Goal: Task Accomplishment & Management: Manage account settings

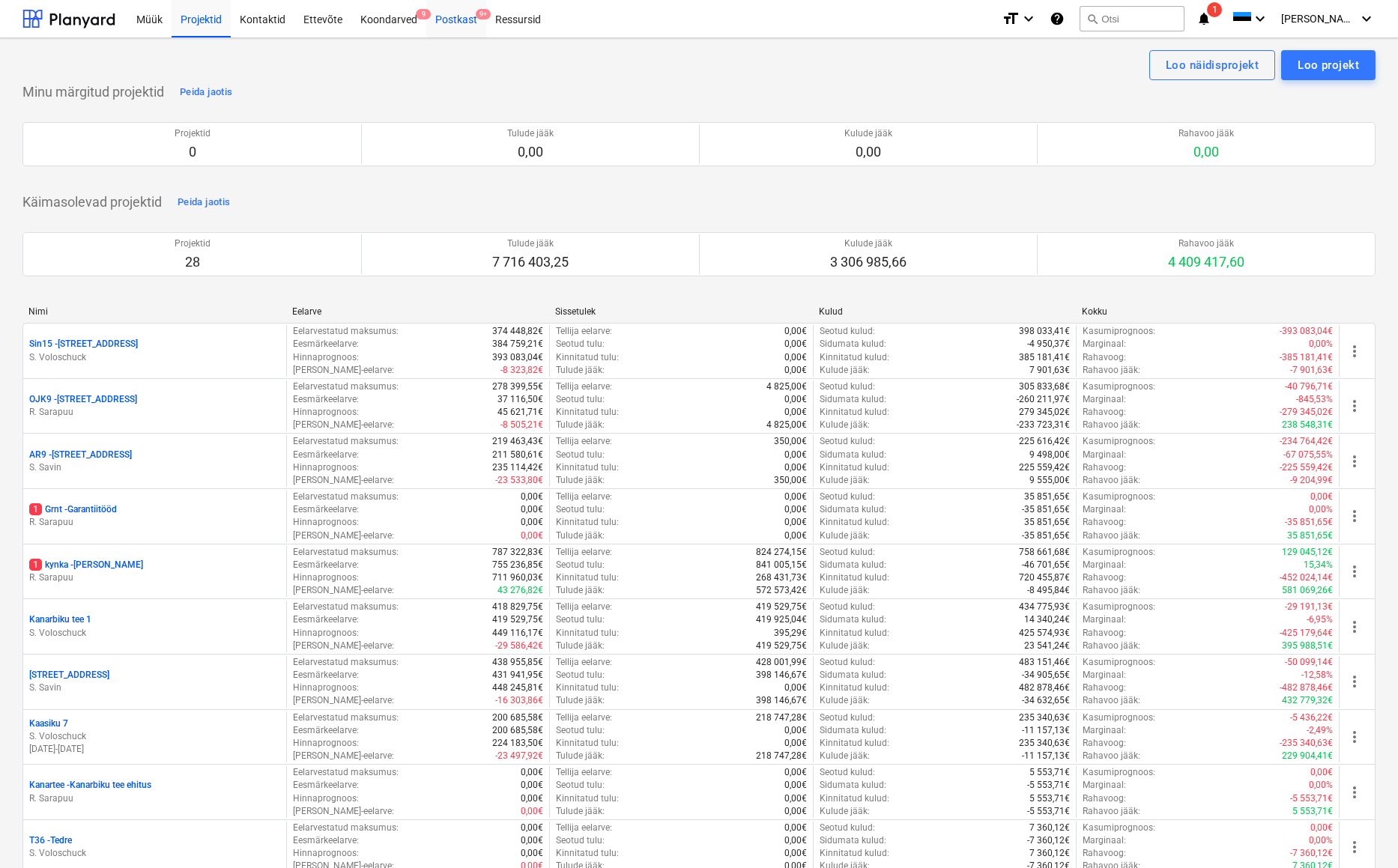
click at [460, 19] on div "Postkast 9+" at bounding box center [456, 18] width 60 height 38
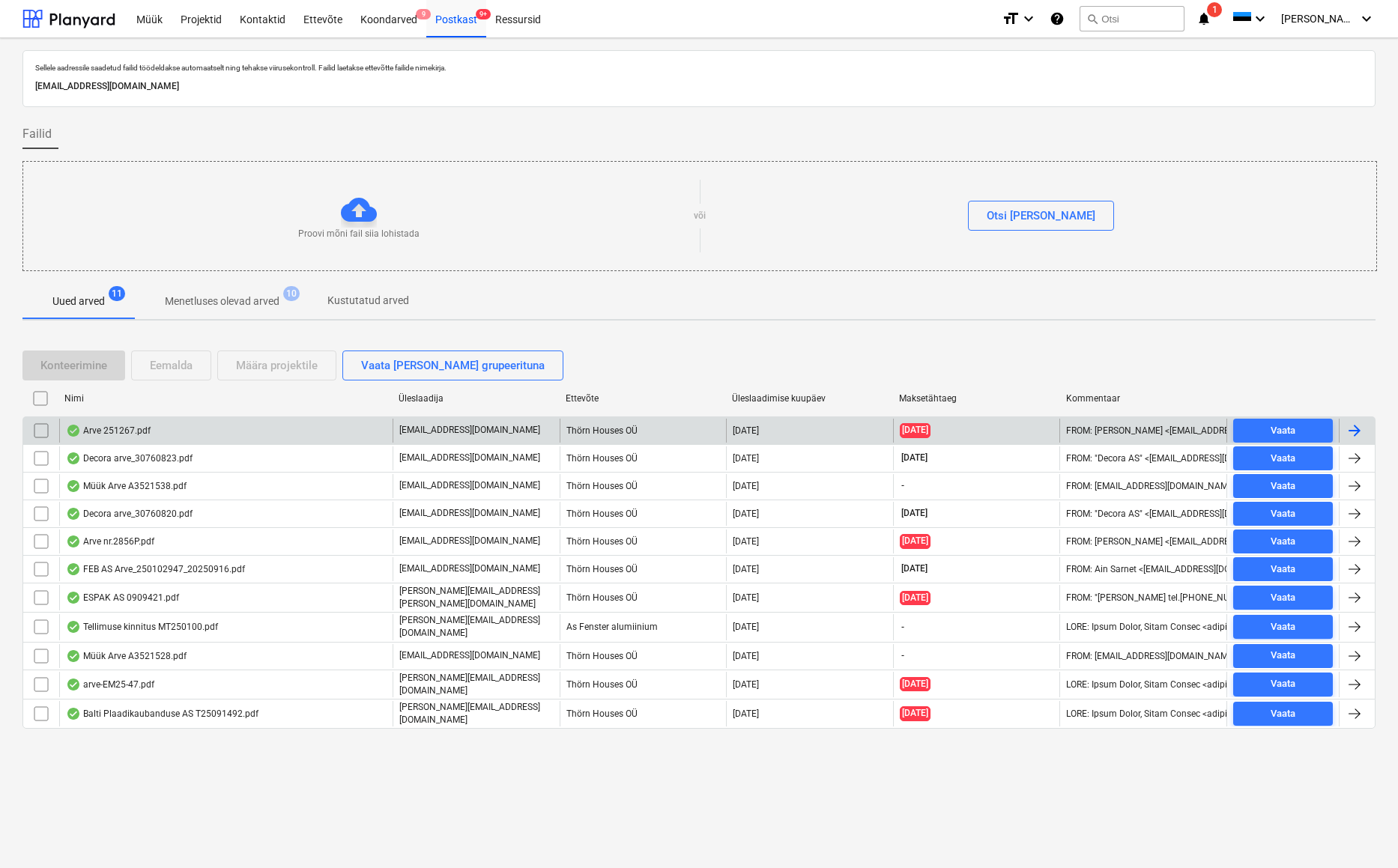
click at [116, 429] on div "Arve 251267.pdf" at bounding box center [108, 431] width 85 height 12
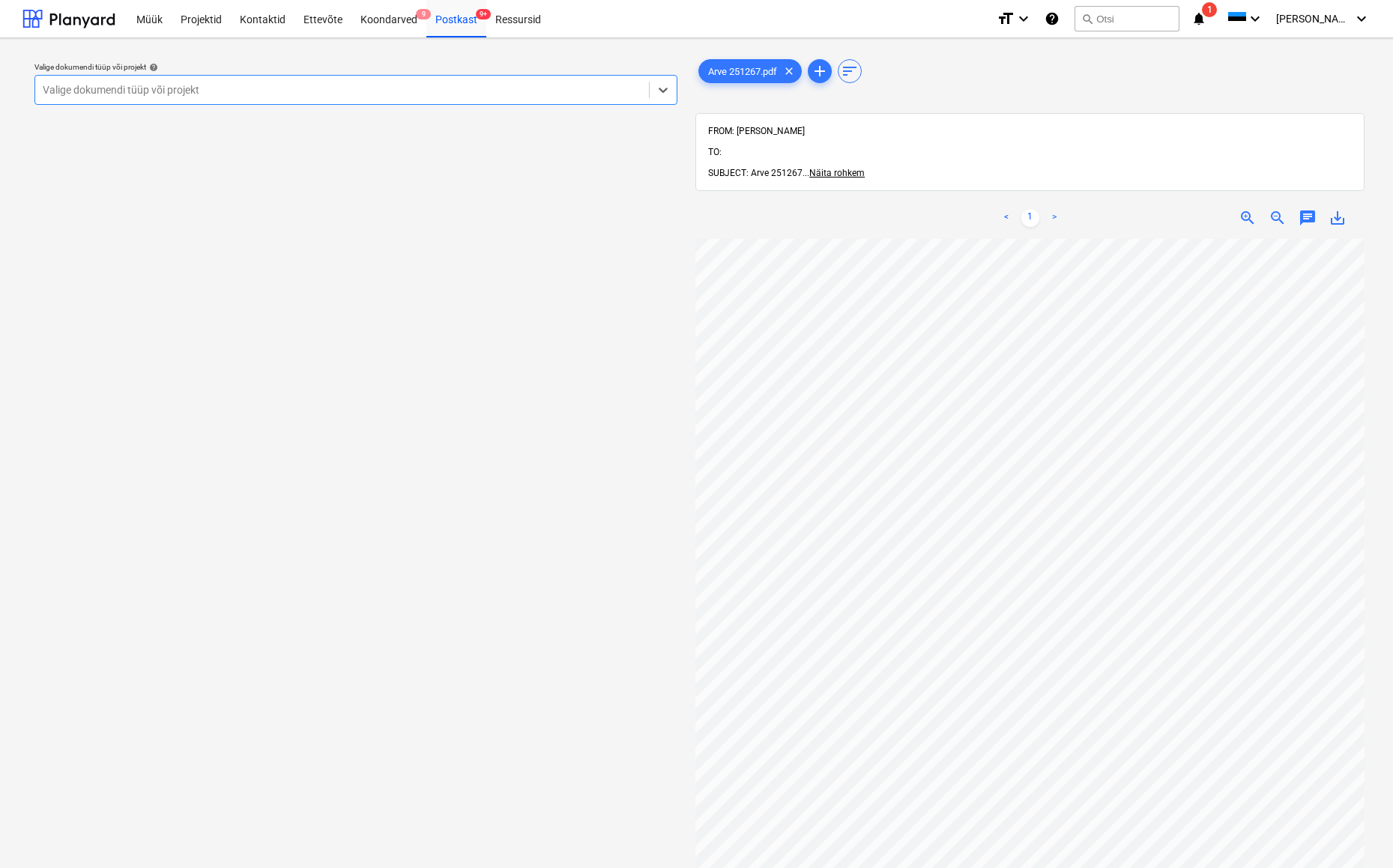
click at [134, 88] on div "Valige dokumendi tüüp või projekt" at bounding box center [342, 90] width 599 height 12
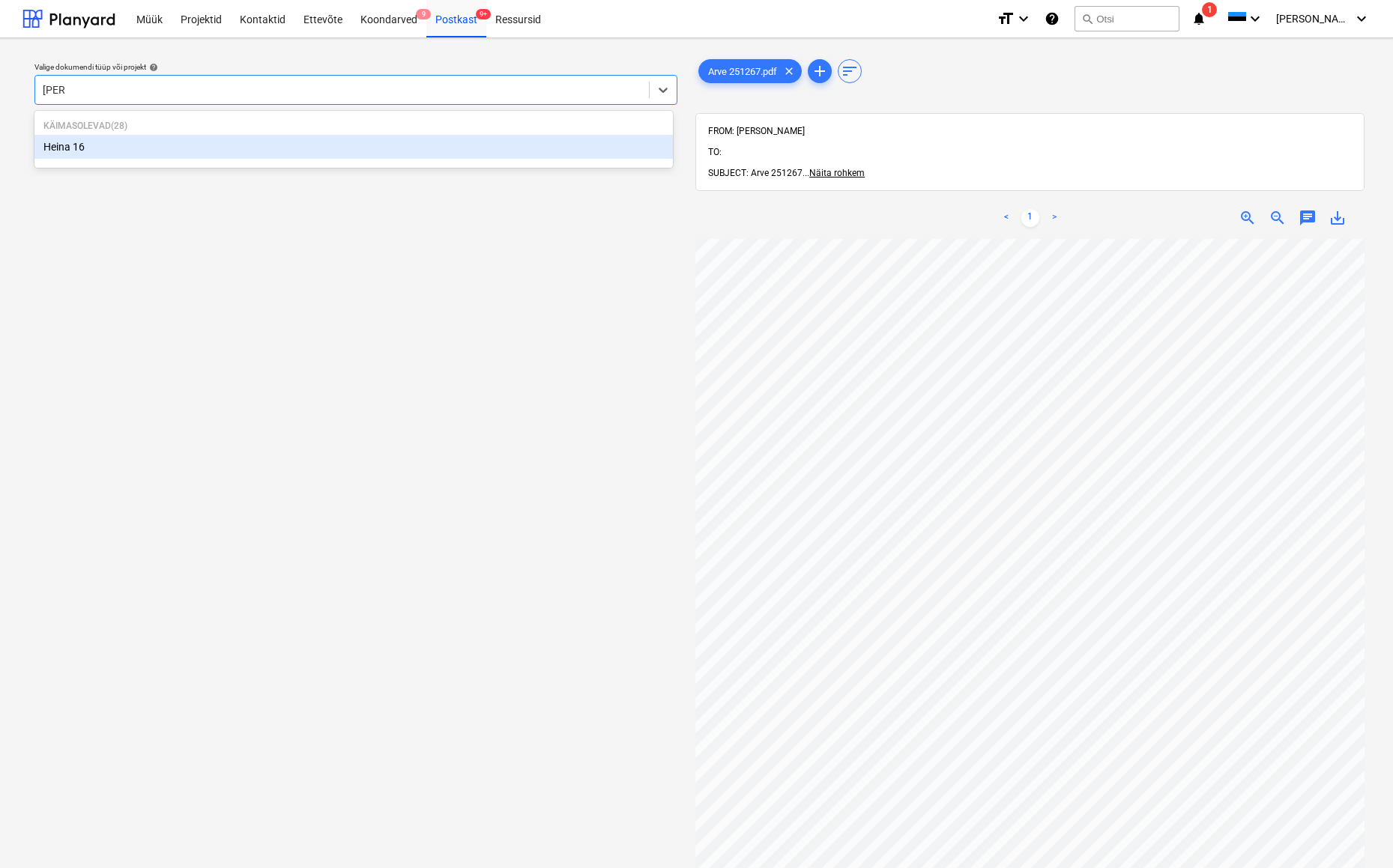
type input "heina"
click at [75, 149] on div "Heina 16" at bounding box center [353, 147] width 638 height 24
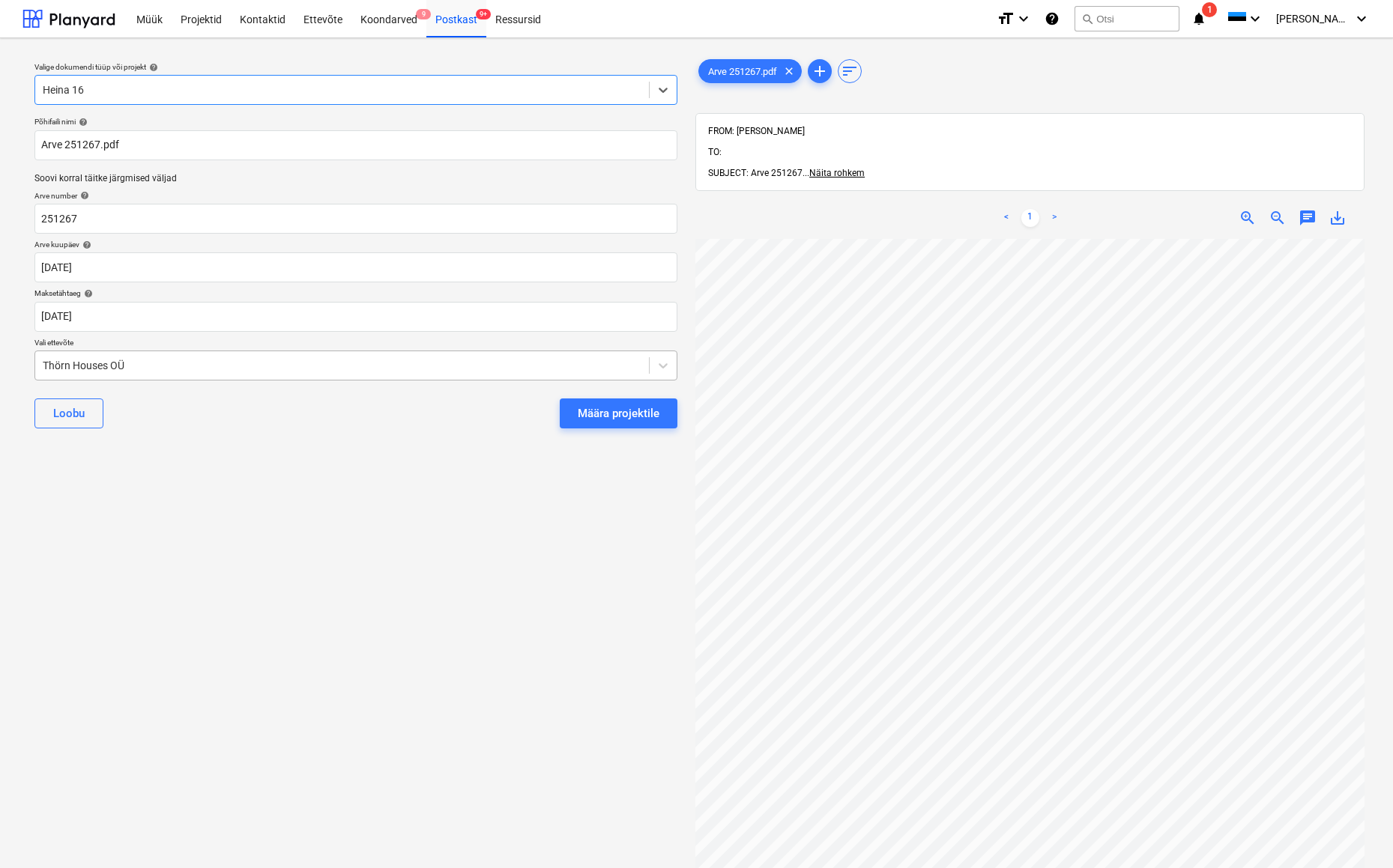
click at [41, 369] on div "Thörn Houses OÜ" at bounding box center [342, 365] width 614 height 21
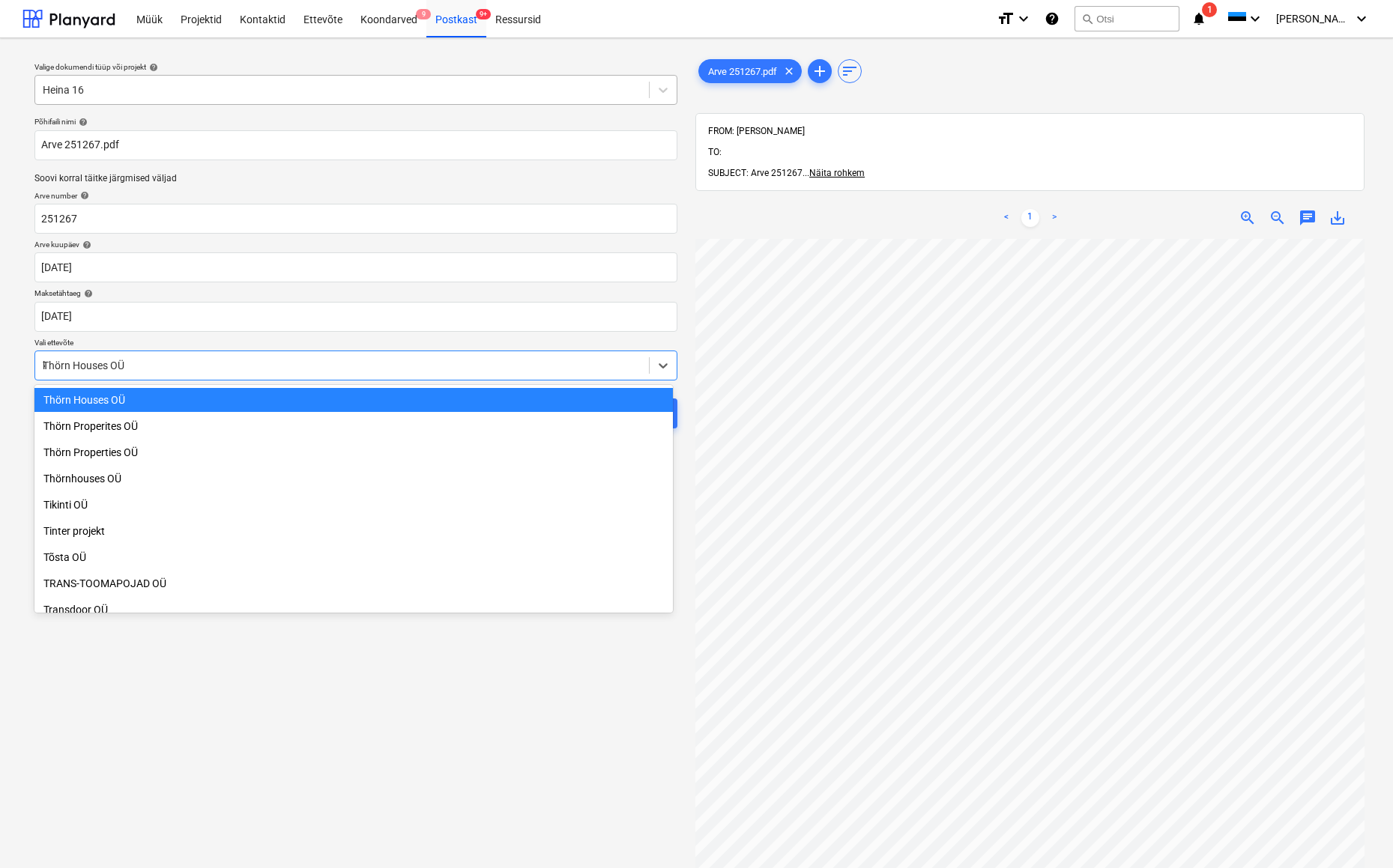
scroll to position [2765, 0]
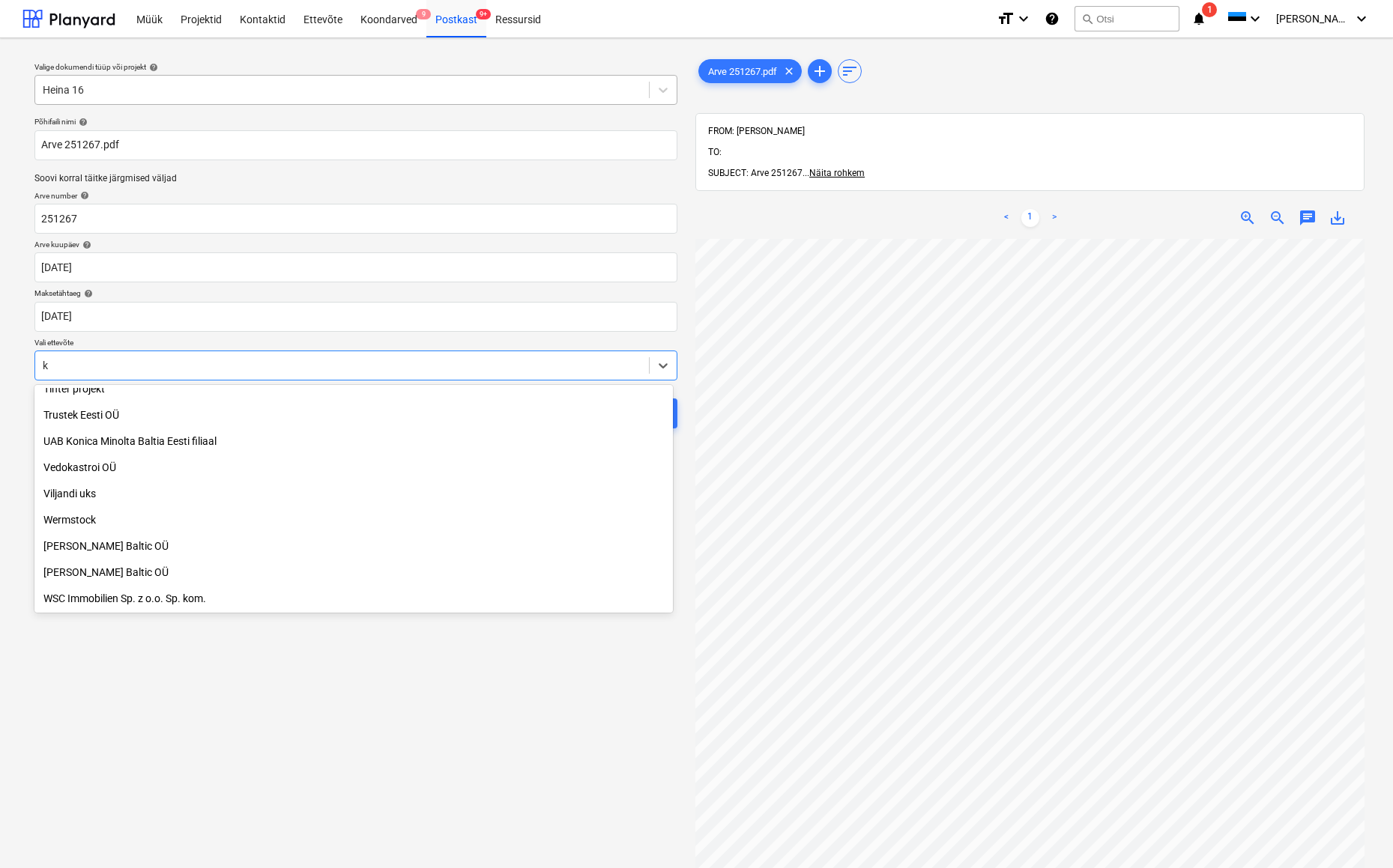
type input "kõ"
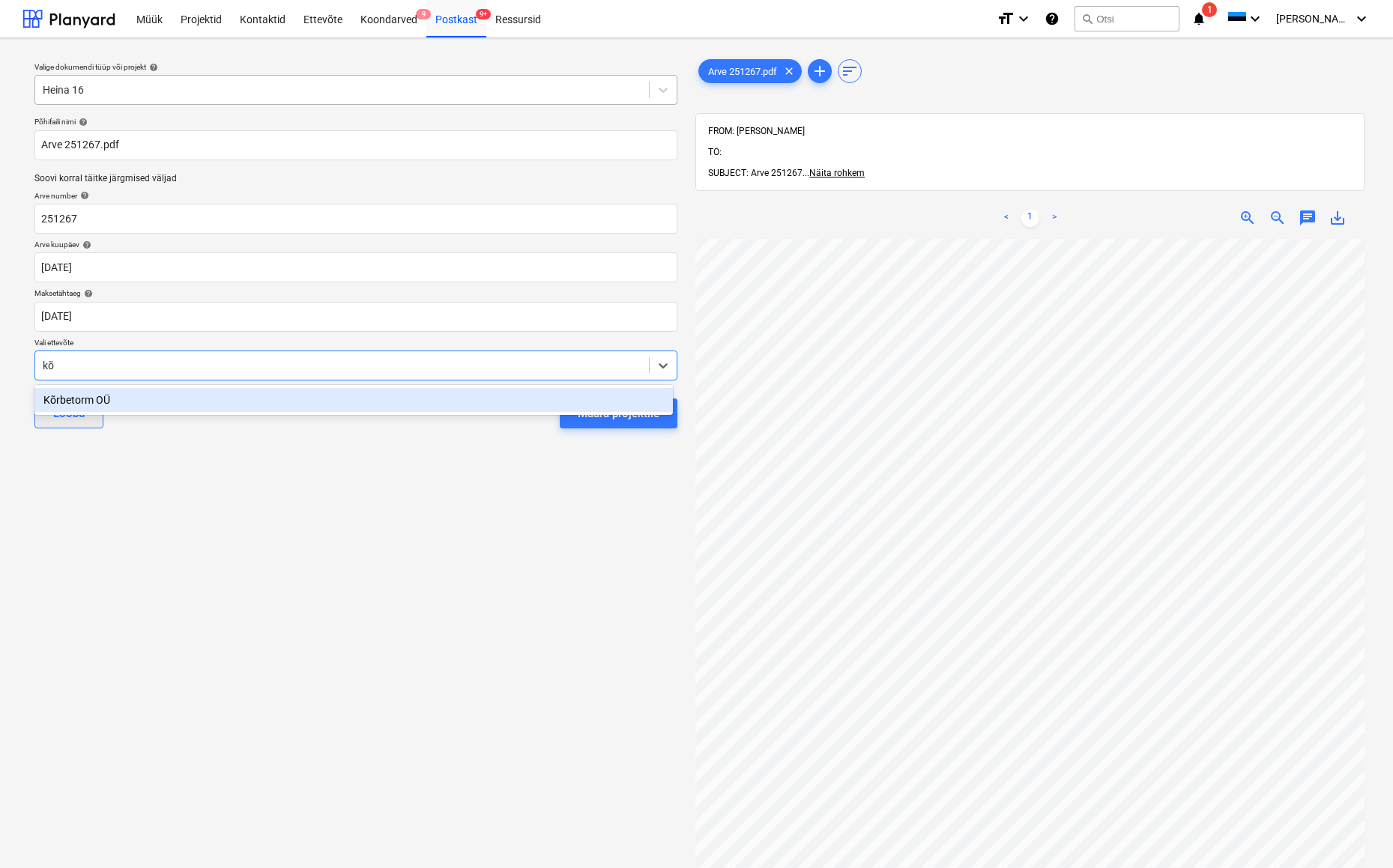
click at [86, 401] on div "Kõrbetorm OÜ" at bounding box center [353, 400] width 638 height 24
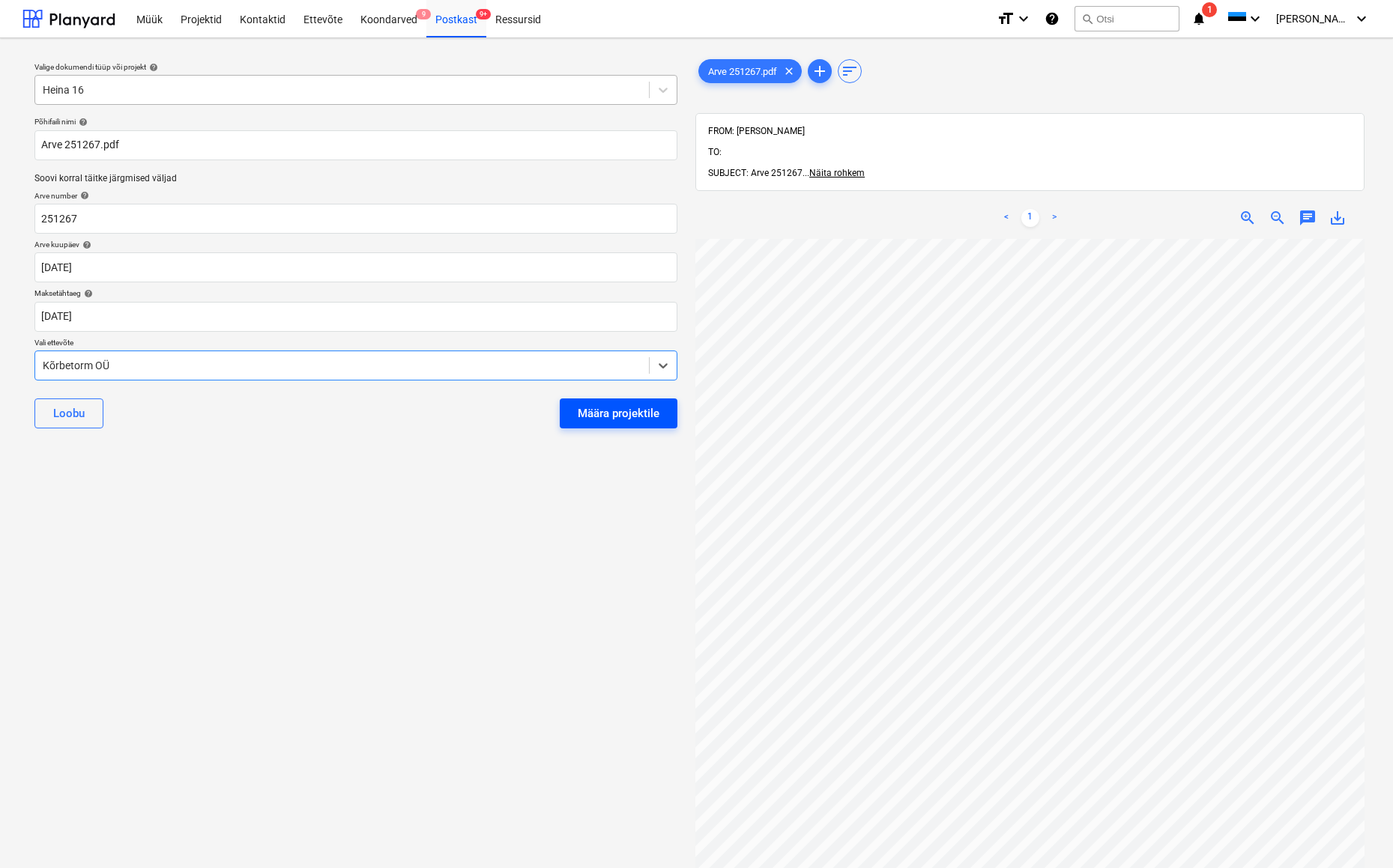
click at [608, 414] on div "Määra projektile" at bounding box center [618, 413] width 81 height 20
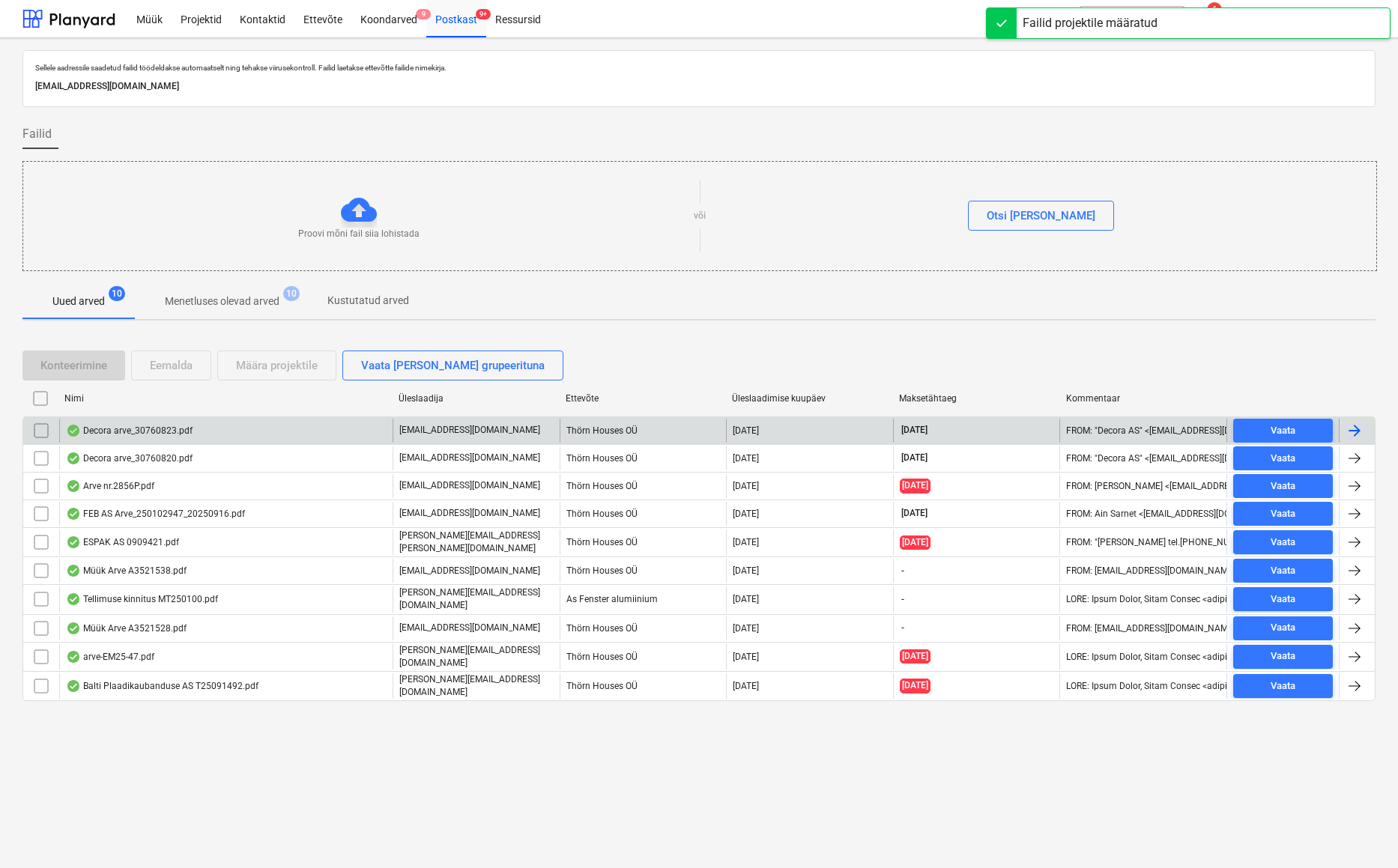
click at [117, 430] on div "Decora arve_30760823.pdf" at bounding box center [130, 431] width 127 height 12
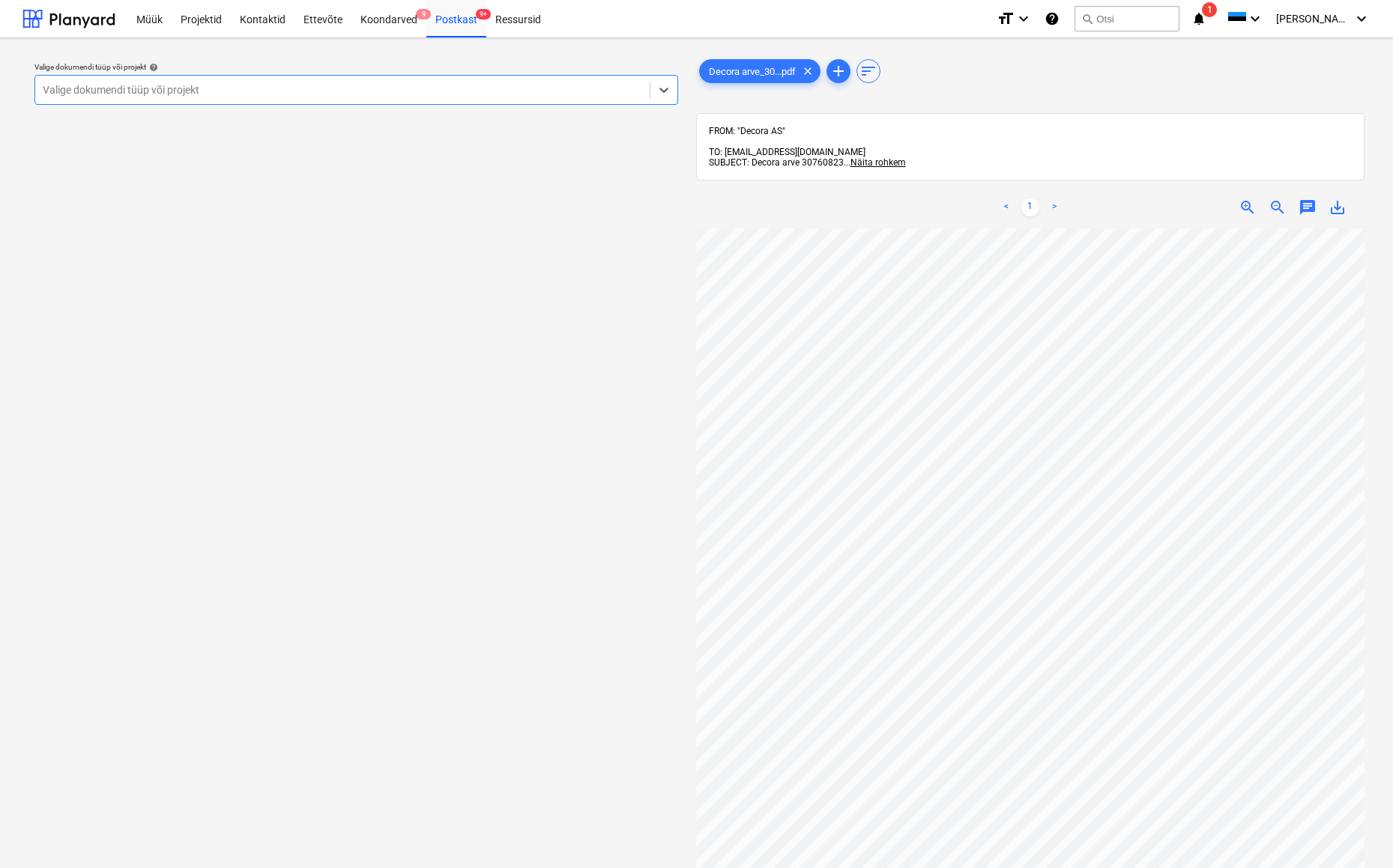
click at [120, 91] on div "Valige dokumendi tüüp või projekt" at bounding box center [342, 90] width 599 height 12
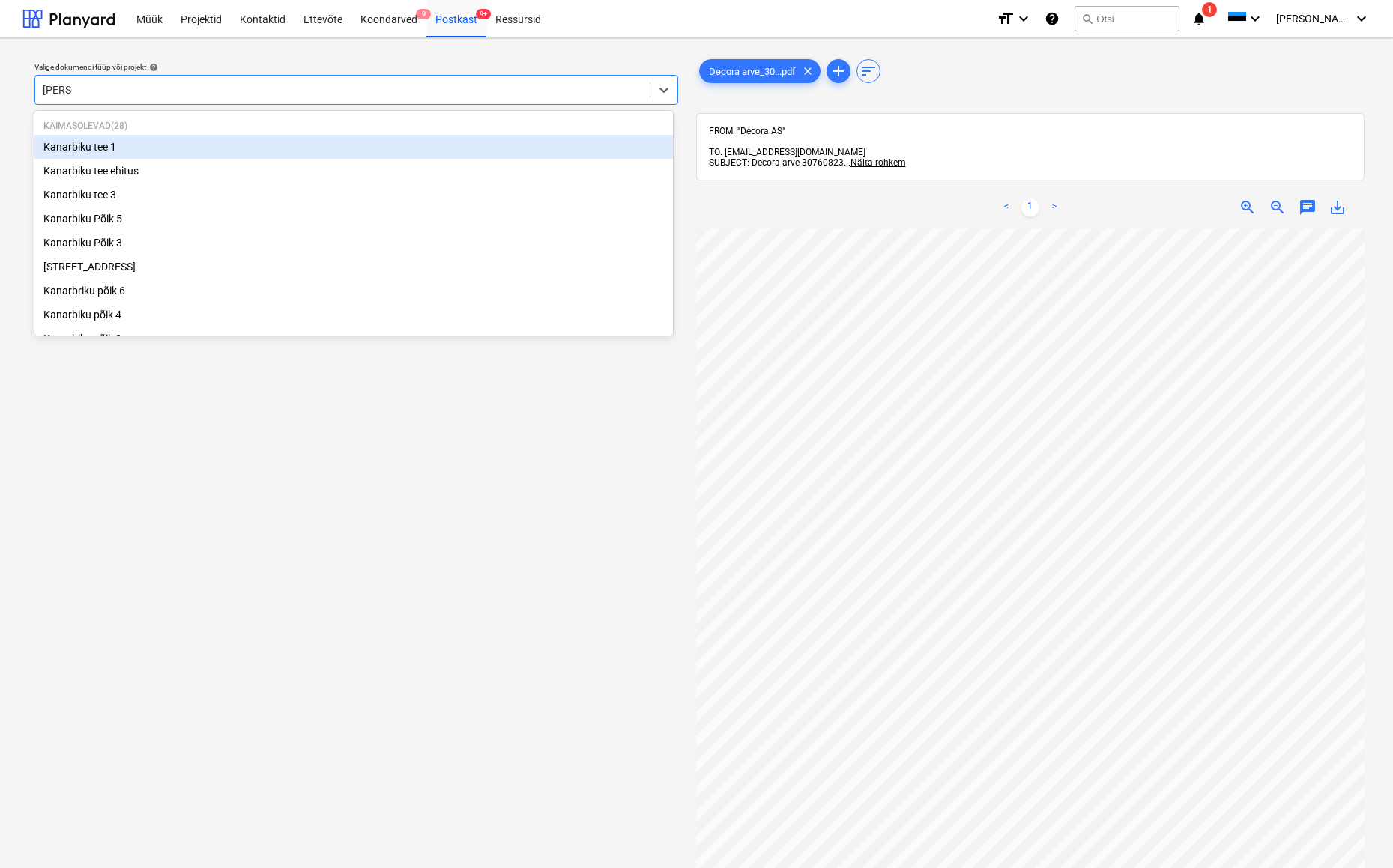
type input "kanarb"
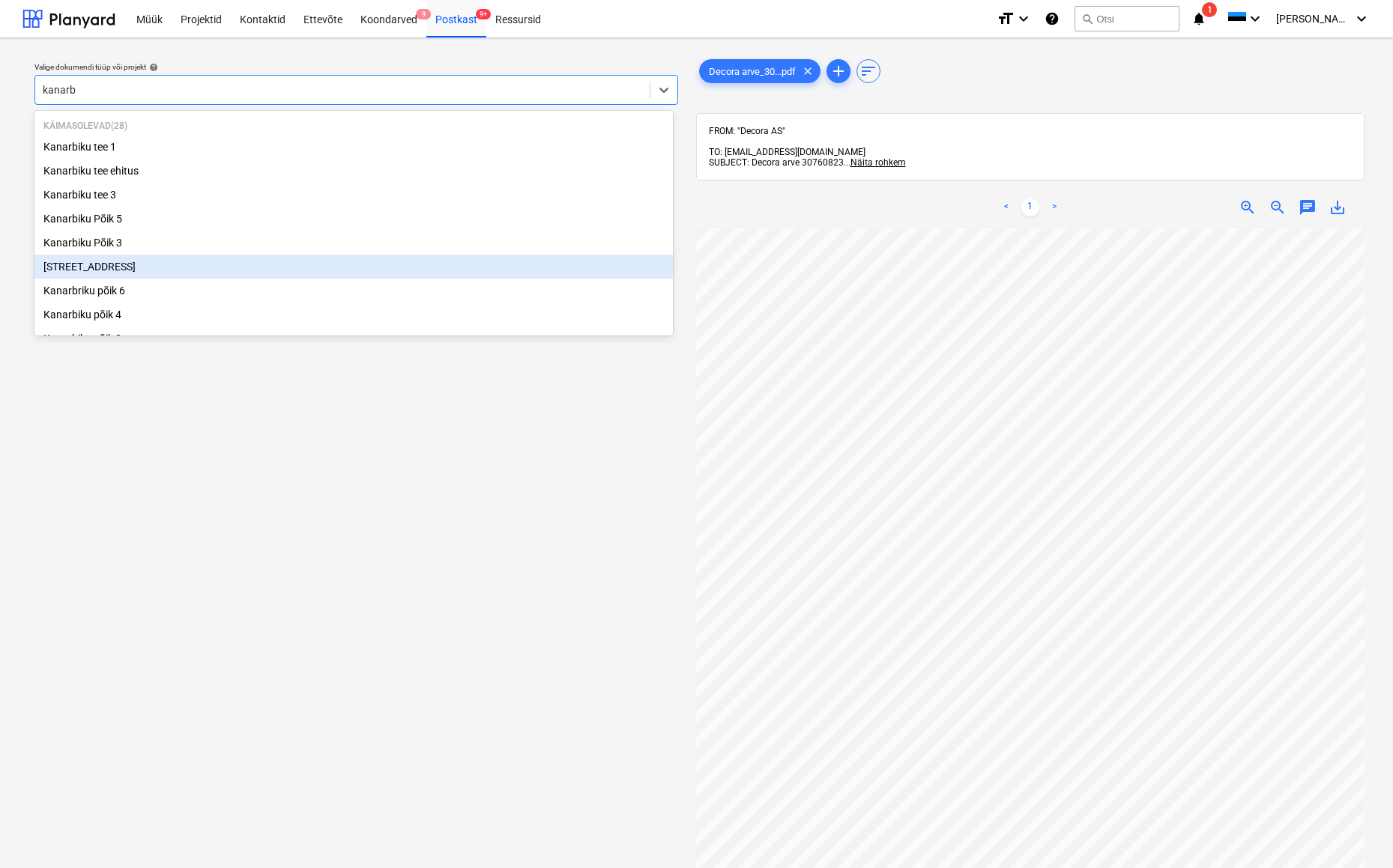
click at [77, 267] on div "[STREET_ADDRESS]" at bounding box center [353, 267] width 638 height 24
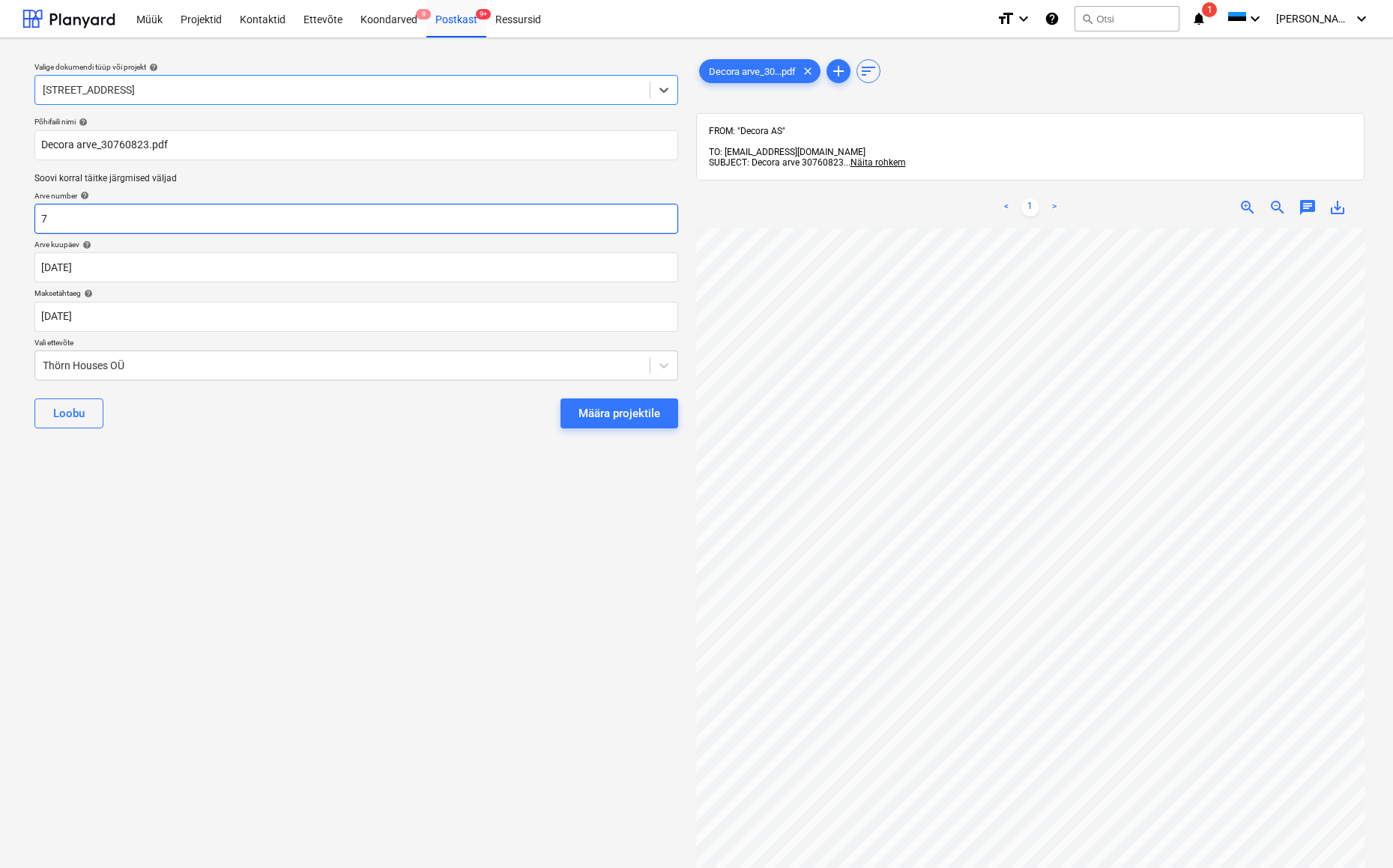
click at [56, 221] on input "7" at bounding box center [356, 219] width 644 height 30
type input "30760823"
click at [41, 356] on div "Thörn Houses OÜ" at bounding box center [343, 365] width 615 height 21
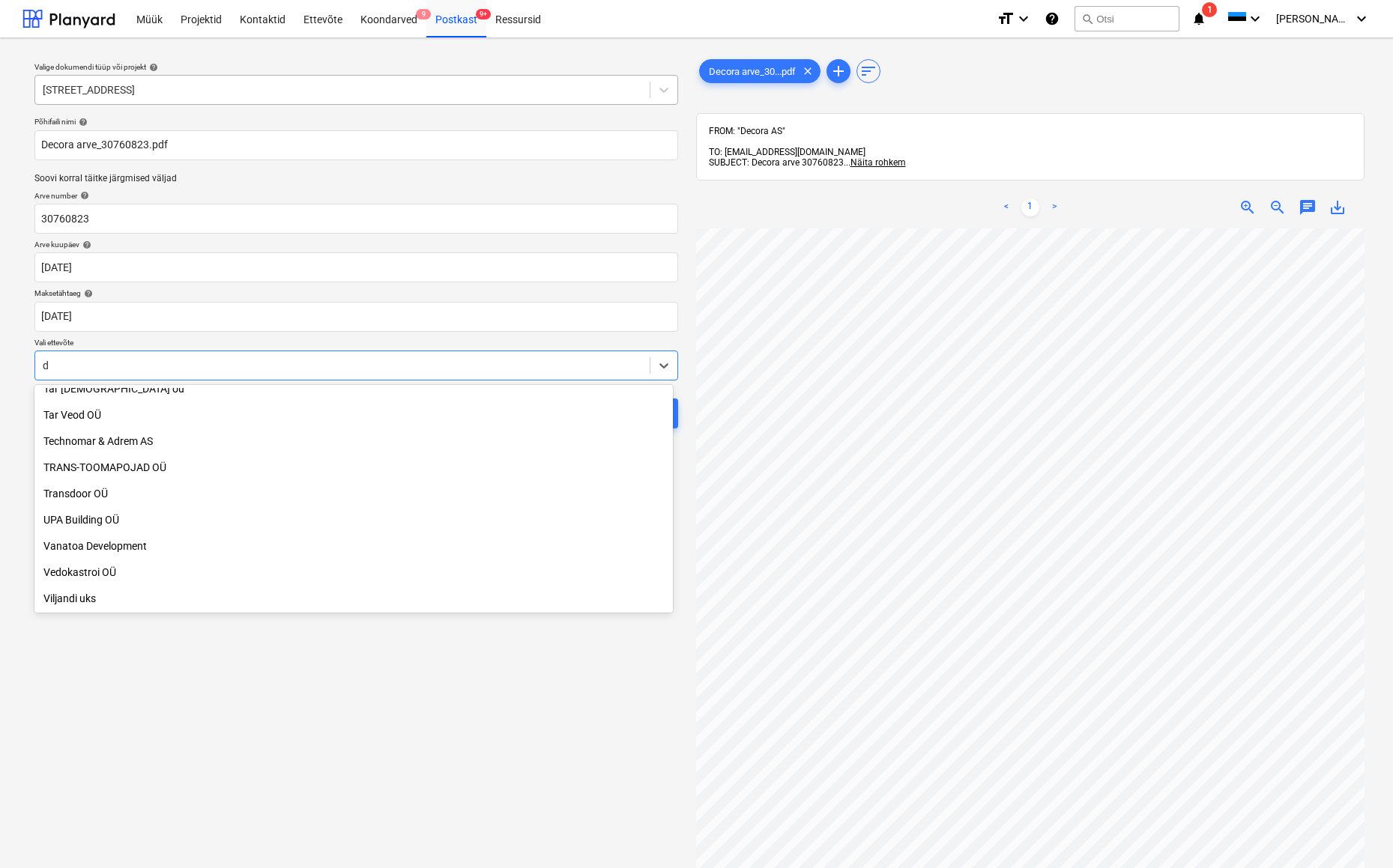
scroll to position [2030, 0]
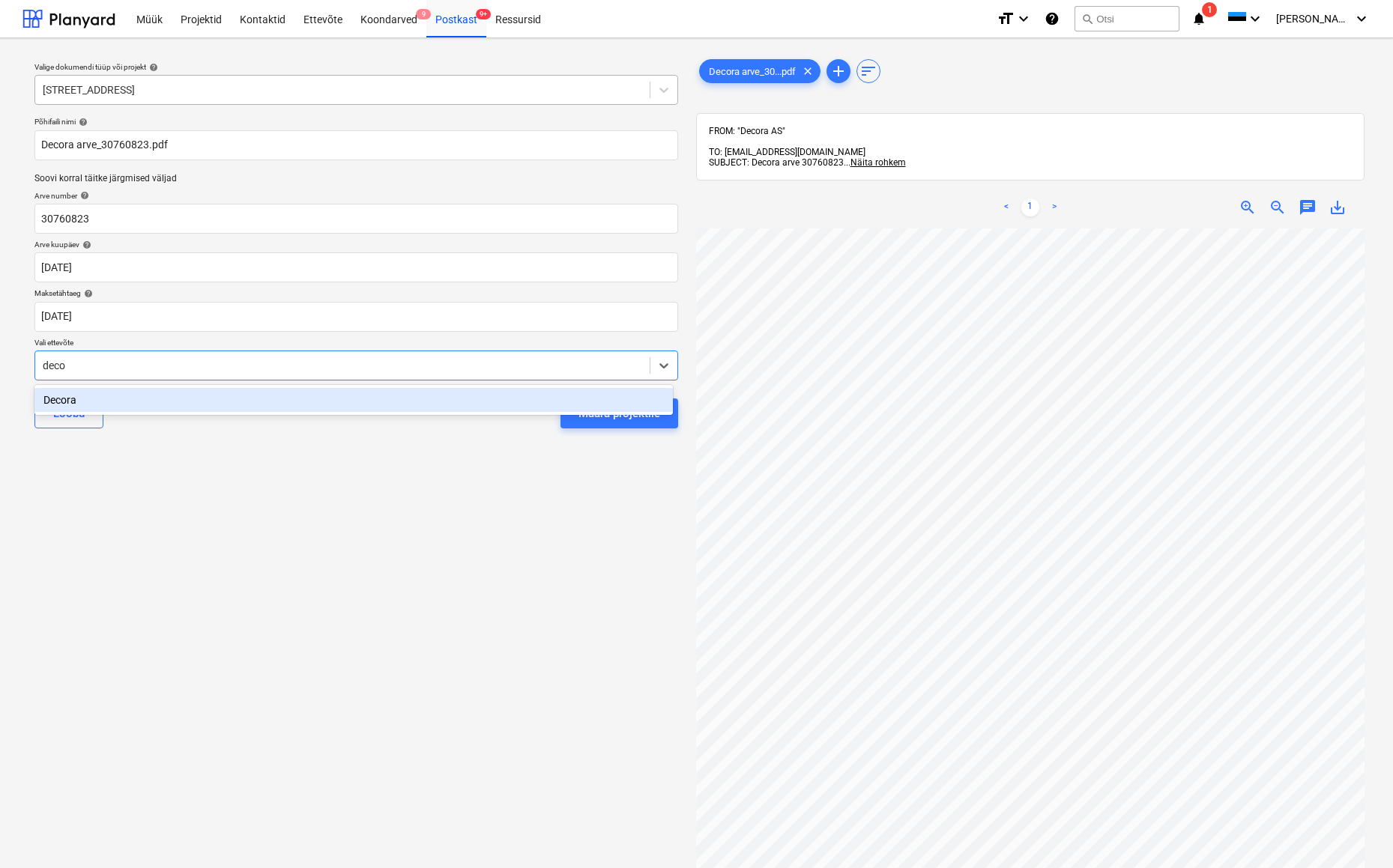
type input "decor"
click at [67, 395] on div "Decora" at bounding box center [353, 400] width 638 height 24
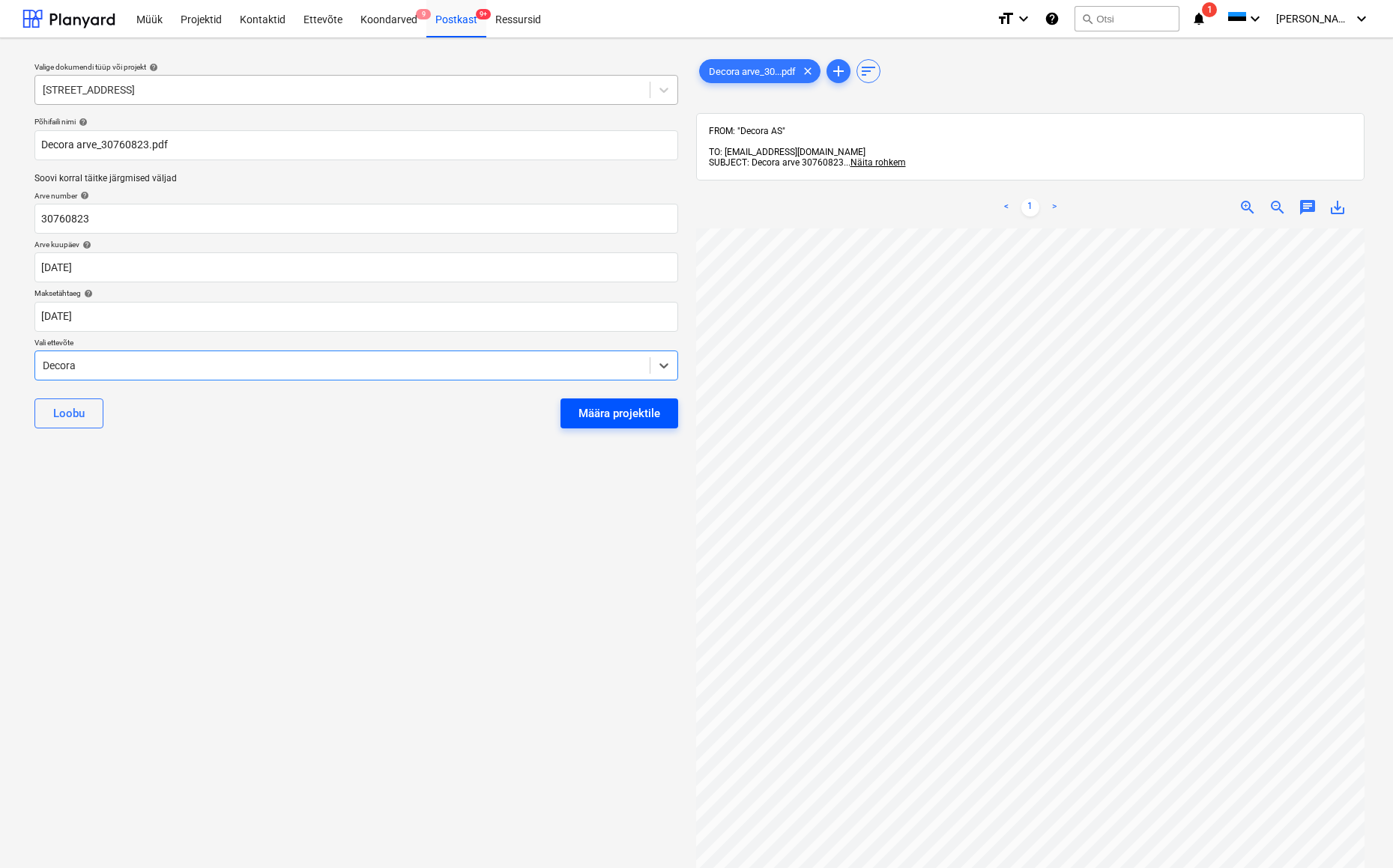
click at [615, 410] on div "Määra projektile" at bounding box center [618, 413] width 81 height 20
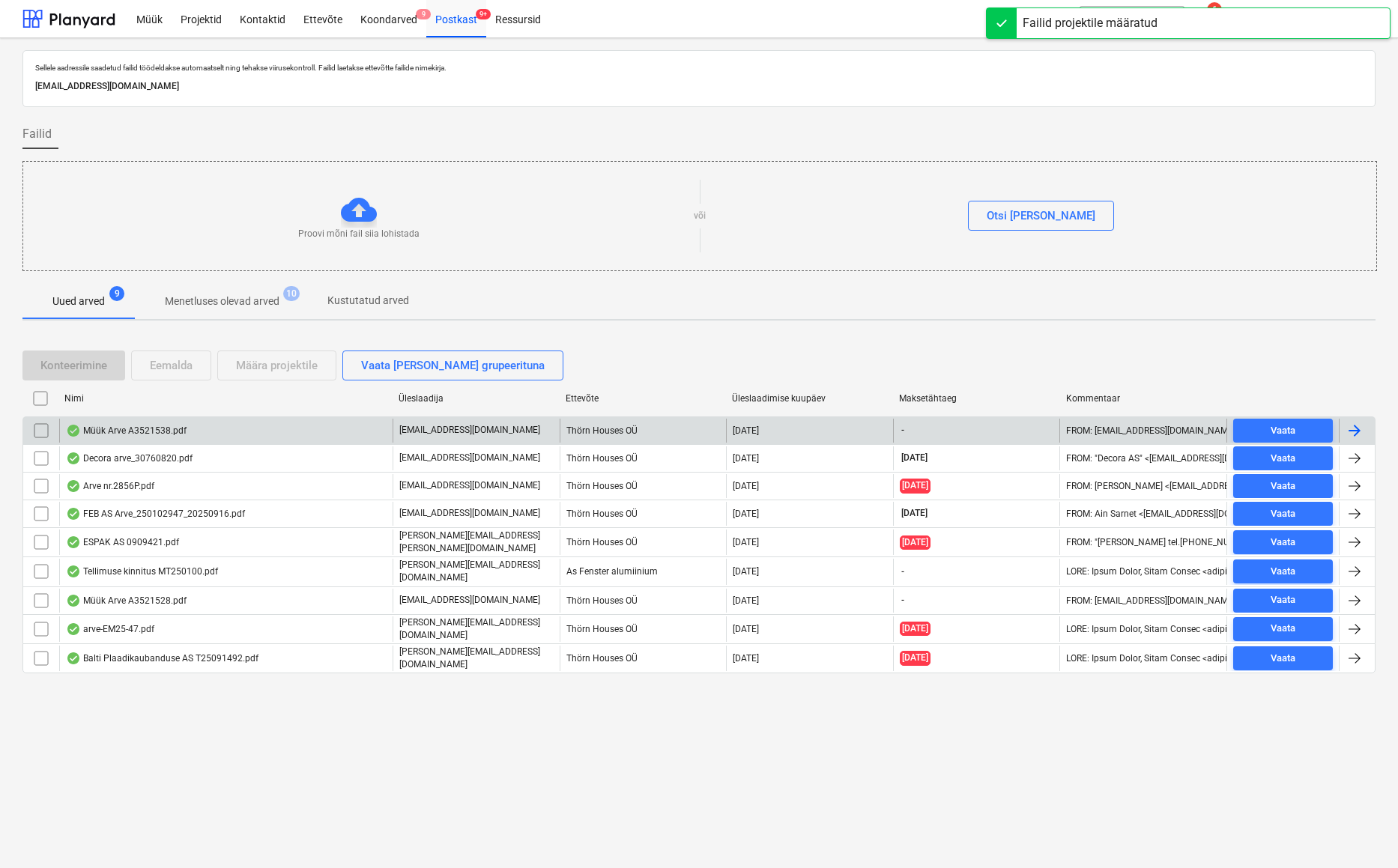
click at [137, 429] on div "Müük Arve A3521538.pdf" at bounding box center [126, 431] width 121 height 12
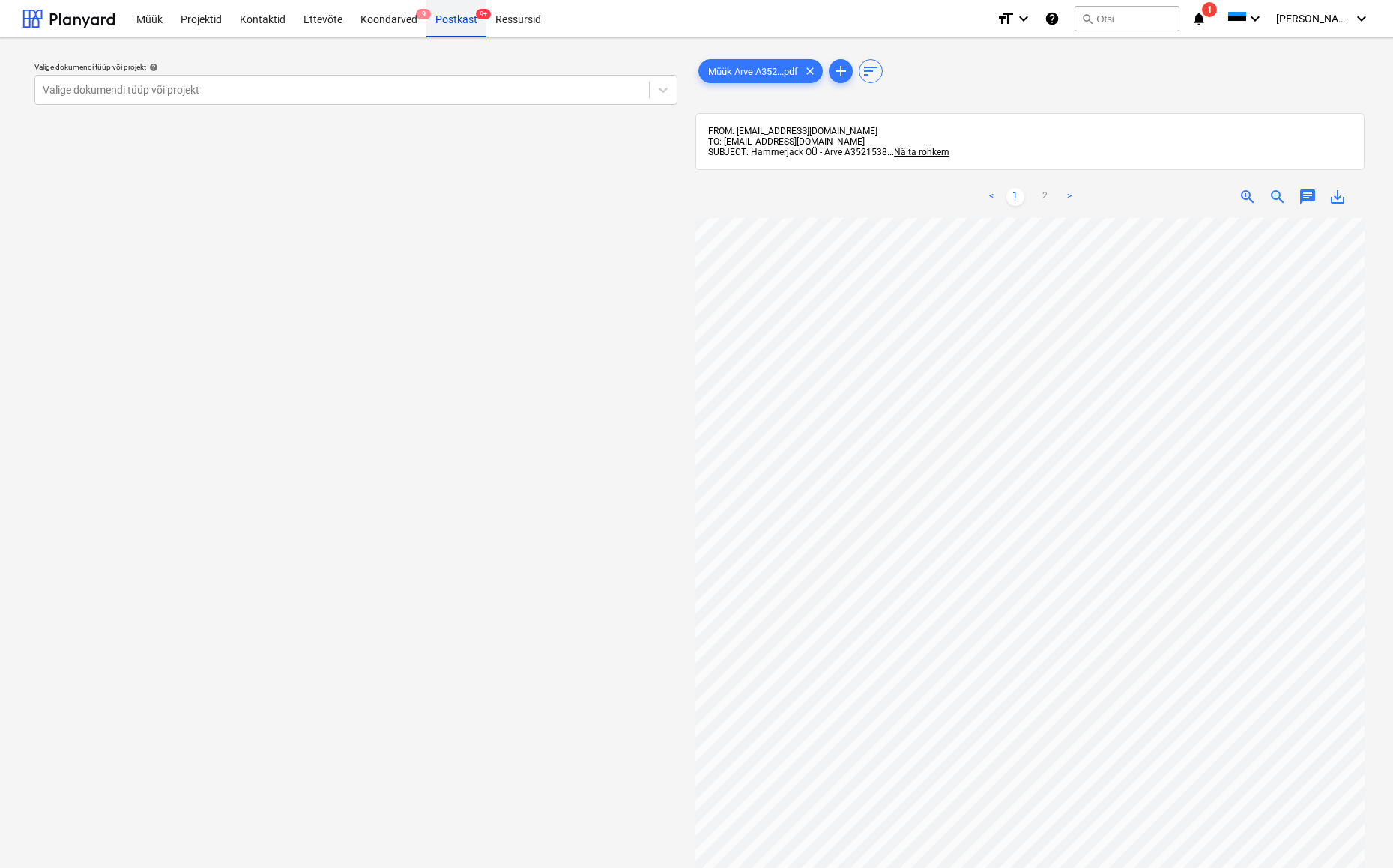
click at [447, 20] on div "Postkast 9+" at bounding box center [456, 18] width 60 height 38
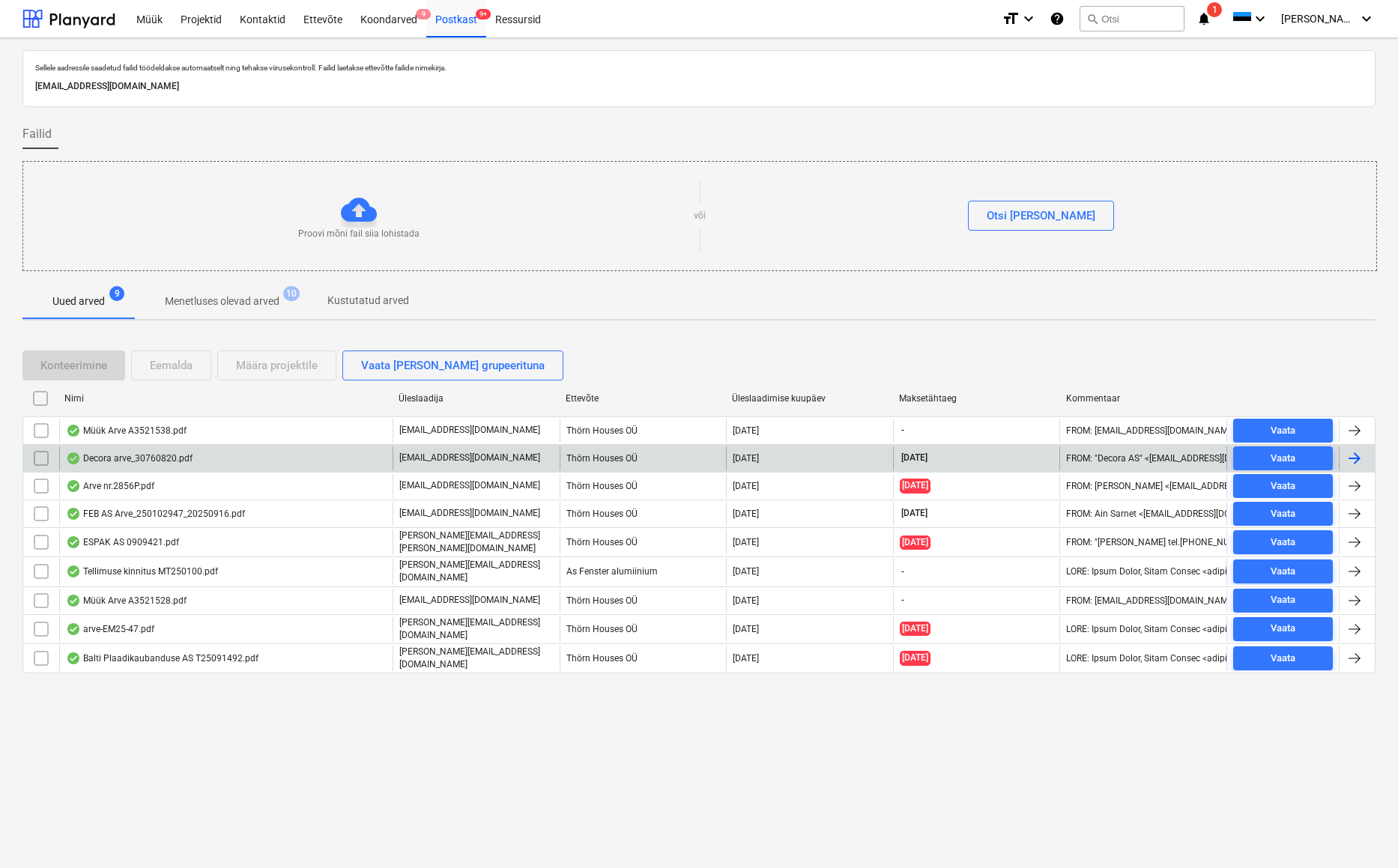
click at [134, 462] on div "Decora arve_30760820.pdf" at bounding box center [130, 458] width 127 height 12
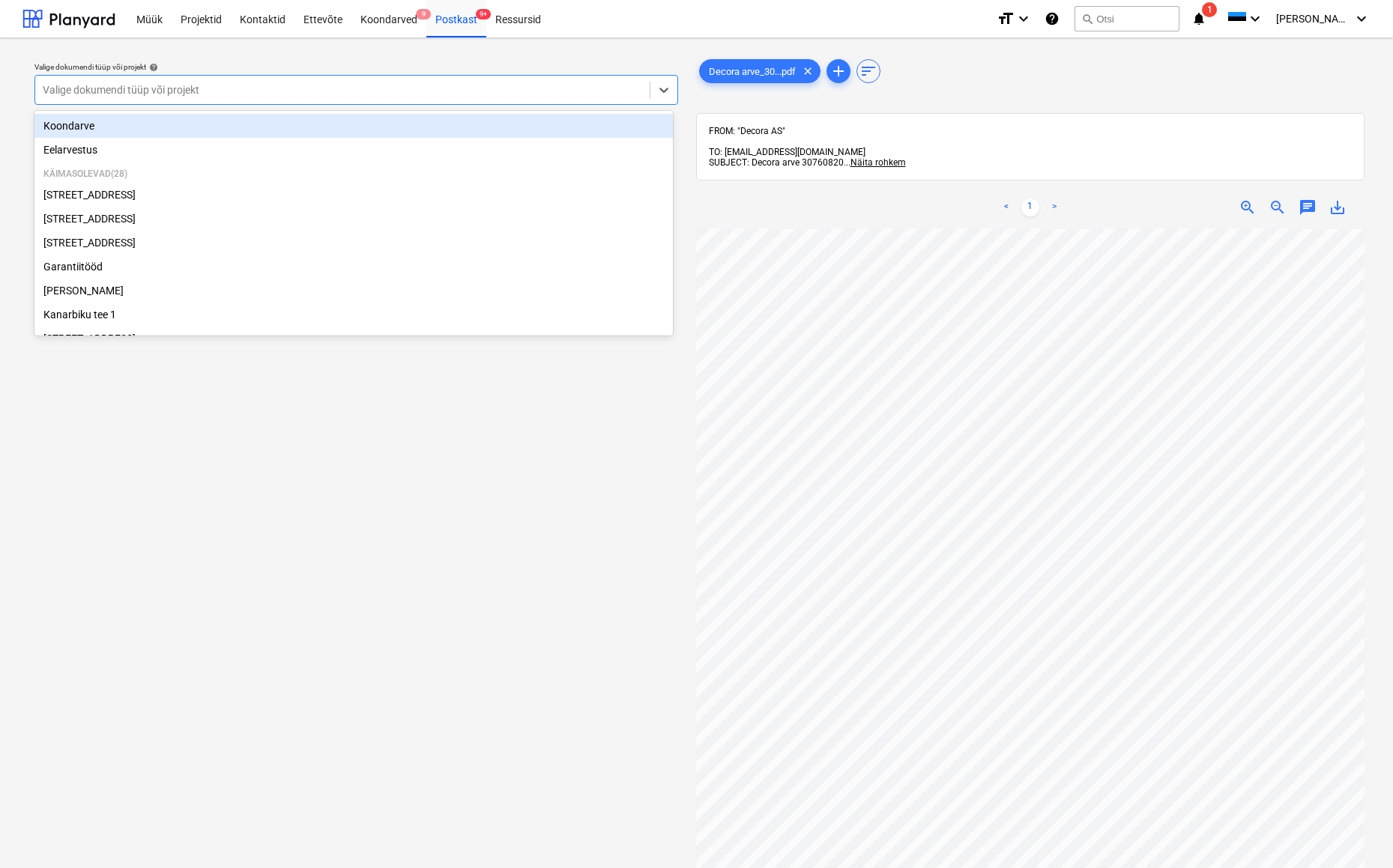
click at [80, 89] on div "Valige dokumendi tüüp või projekt" at bounding box center [342, 90] width 599 height 12
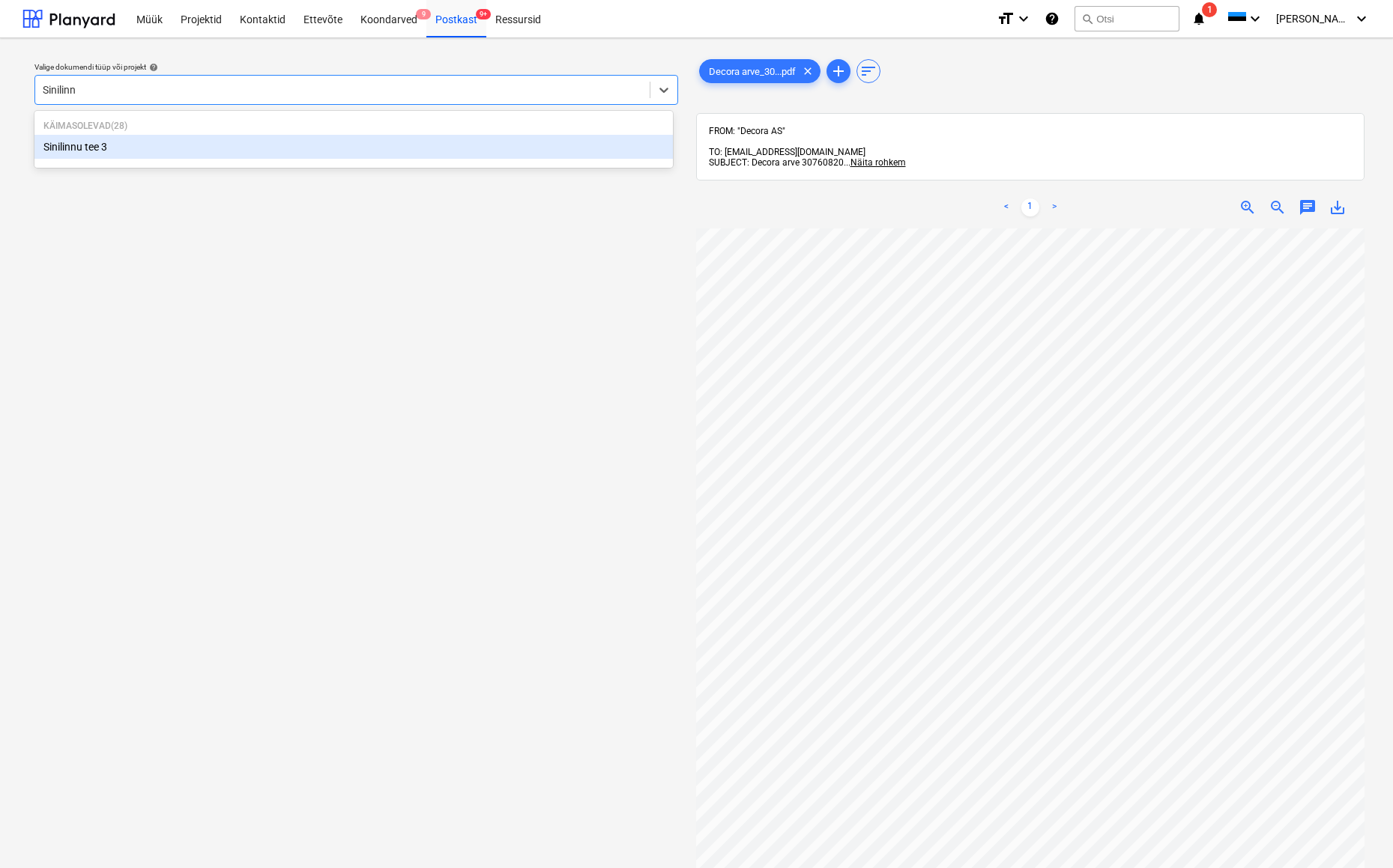
type input "Sinilinnu"
click at [98, 152] on div "Sinilinnu tee 3" at bounding box center [353, 147] width 638 height 24
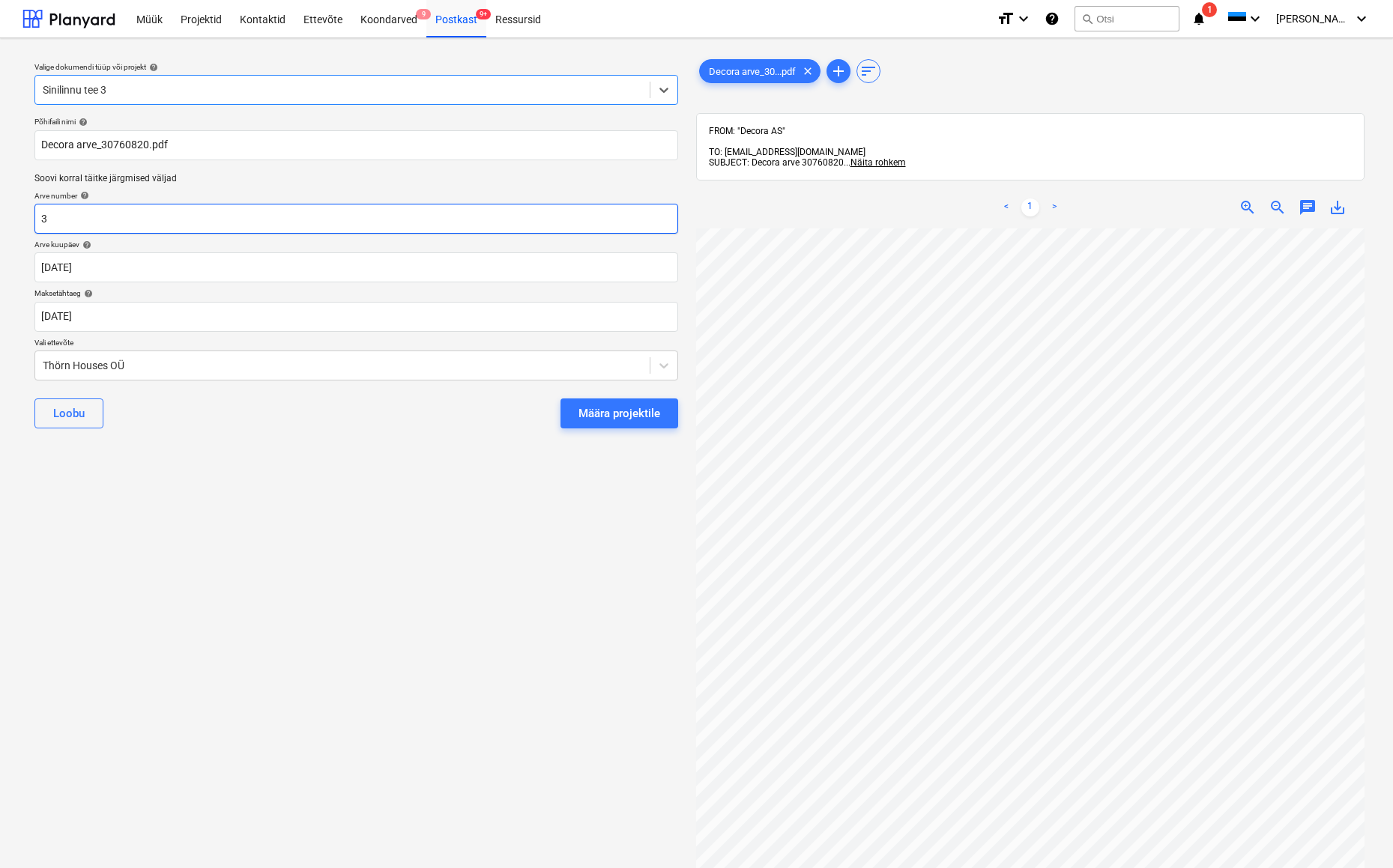
click at [84, 225] on input "3" at bounding box center [356, 219] width 644 height 30
type input "30760820"
click at [40, 363] on div "Thörn Houses OÜ" at bounding box center [343, 365] width 615 height 21
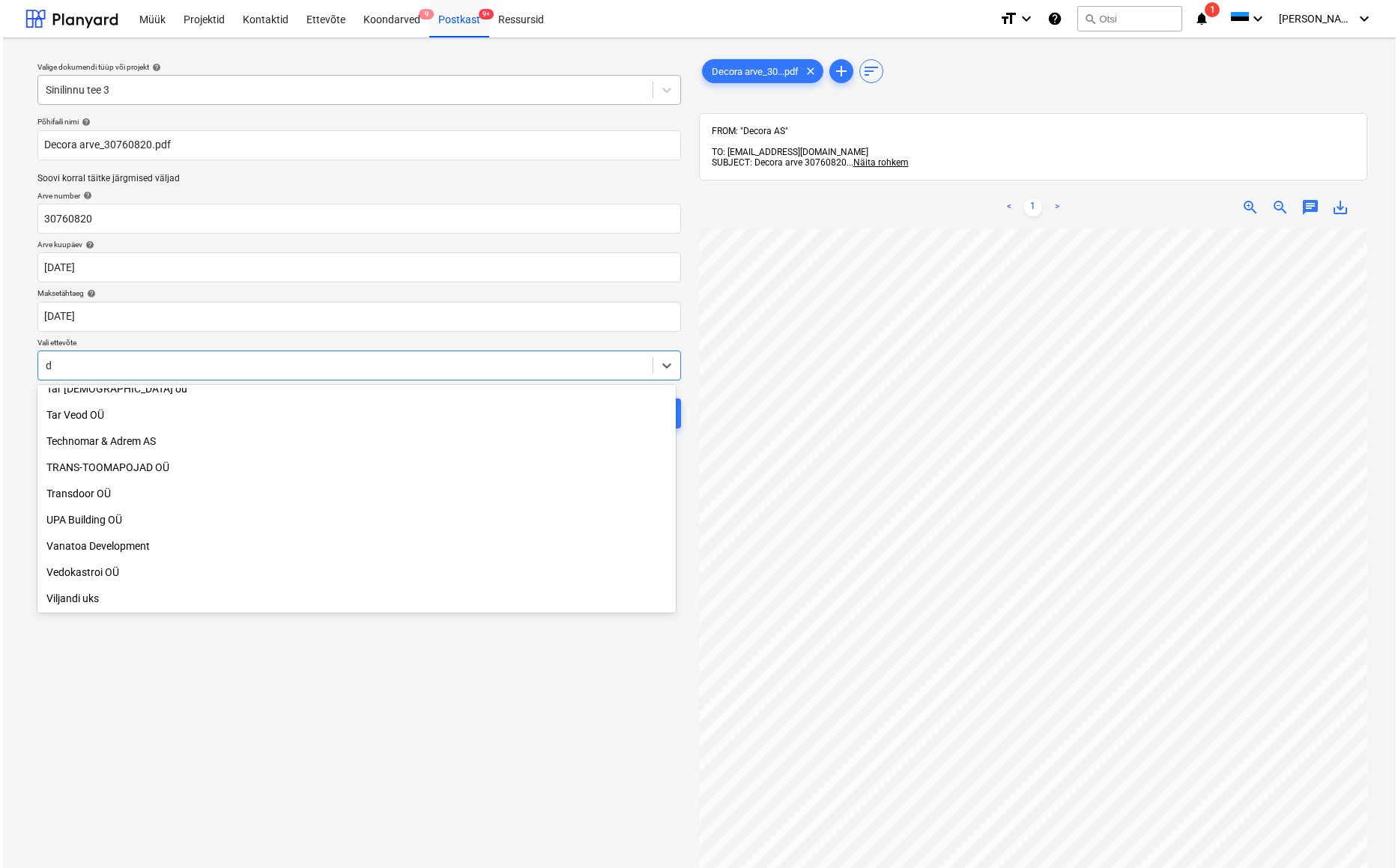
scroll to position [2030, 0]
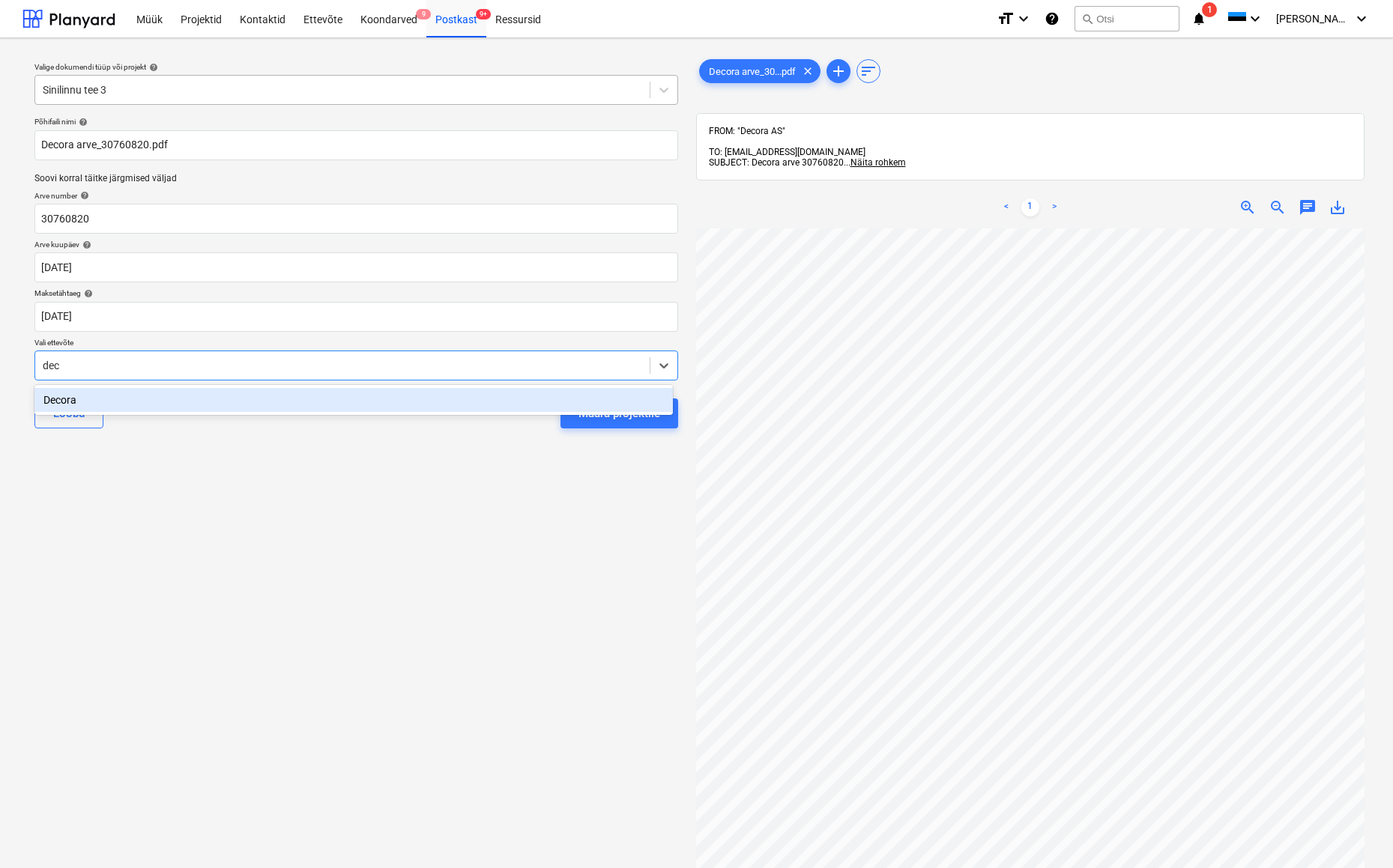
type input "deco"
click at [62, 403] on div "Decora" at bounding box center [353, 400] width 638 height 24
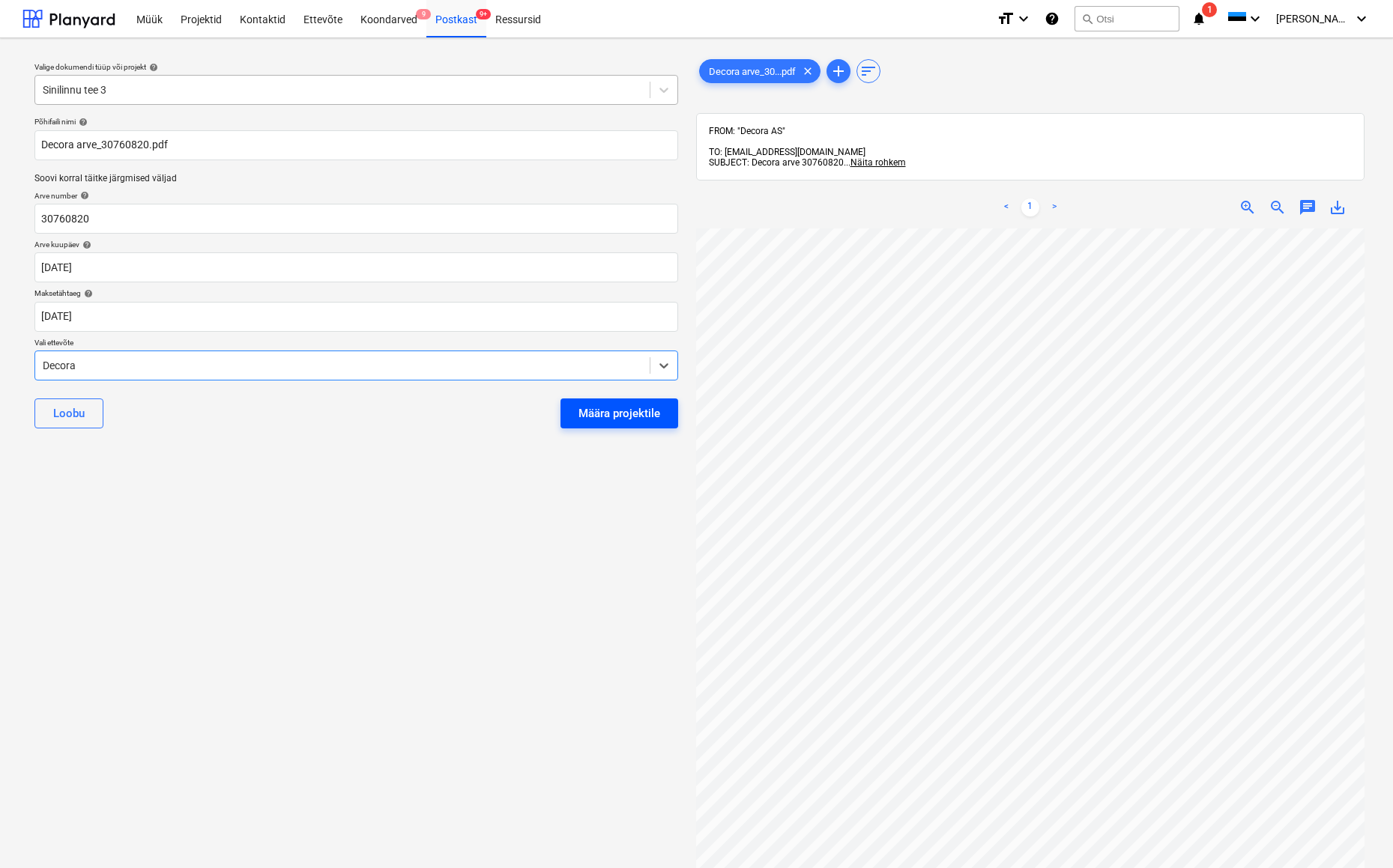
click at [637, 414] on div "Määra projektile" at bounding box center [618, 413] width 81 height 20
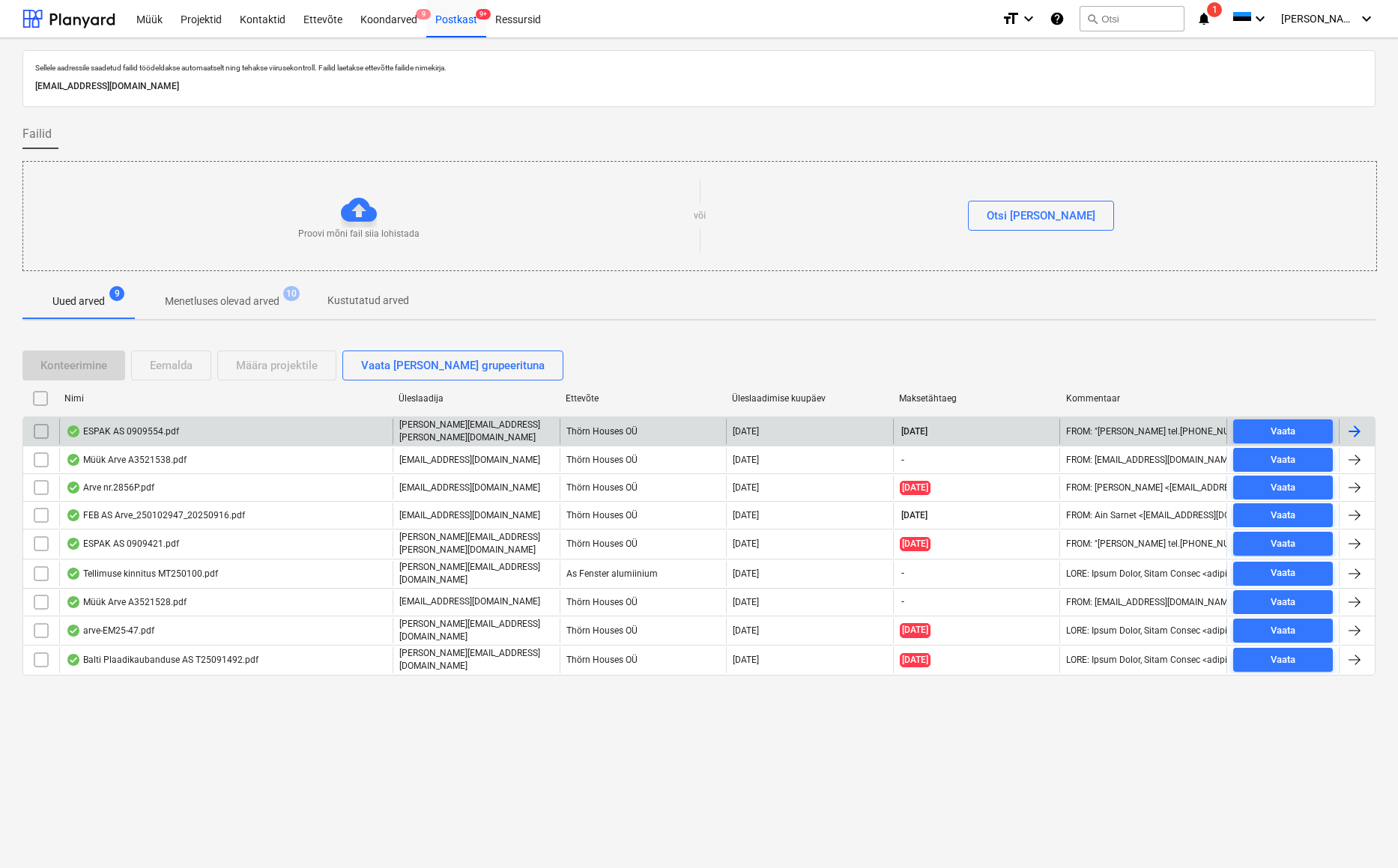
click at [146, 428] on div "ESPAK AS 0909554.pdf" at bounding box center [122, 431] width 113 height 12
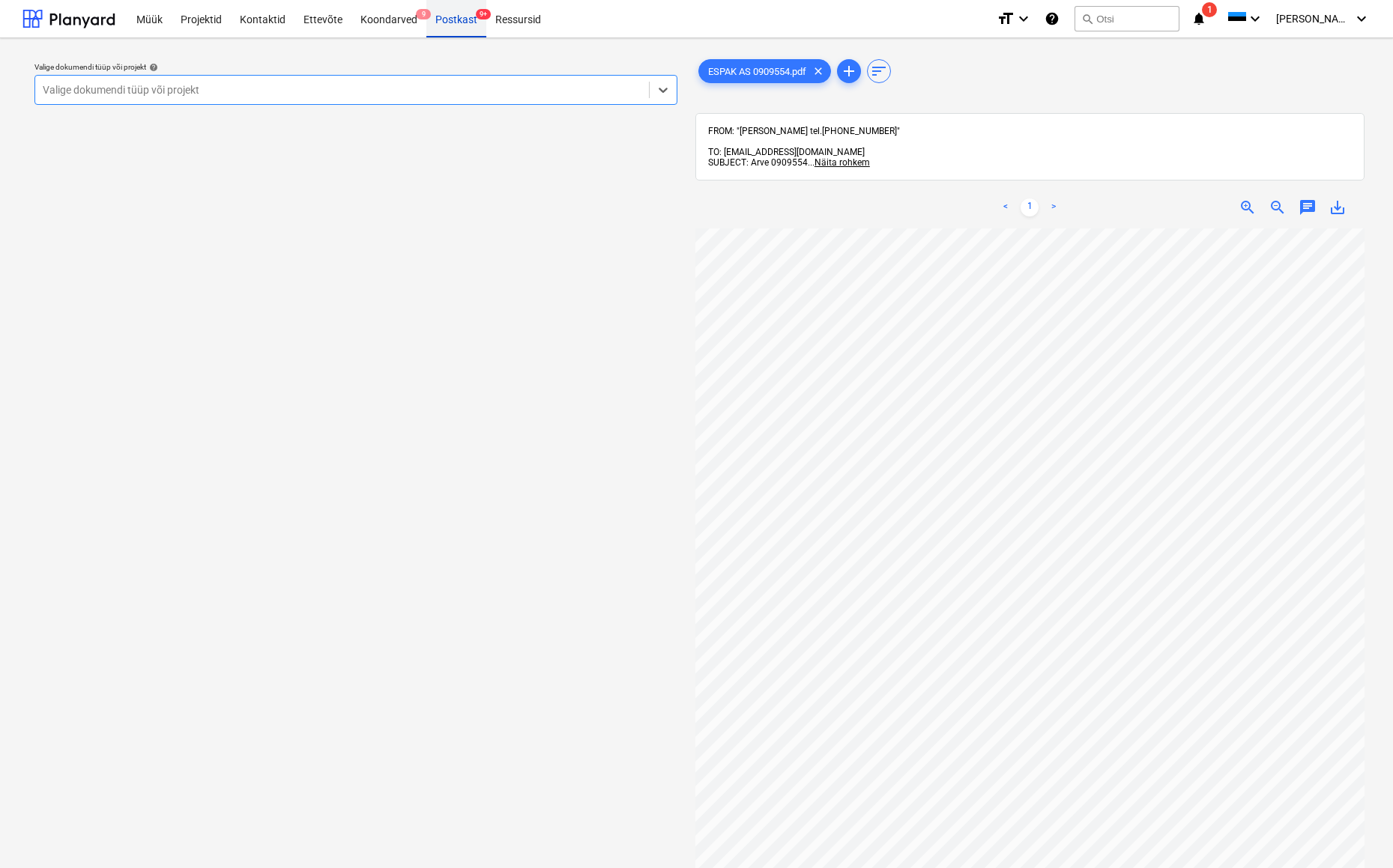
click at [458, 13] on div "Postkast 9+" at bounding box center [456, 18] width 60 height 38
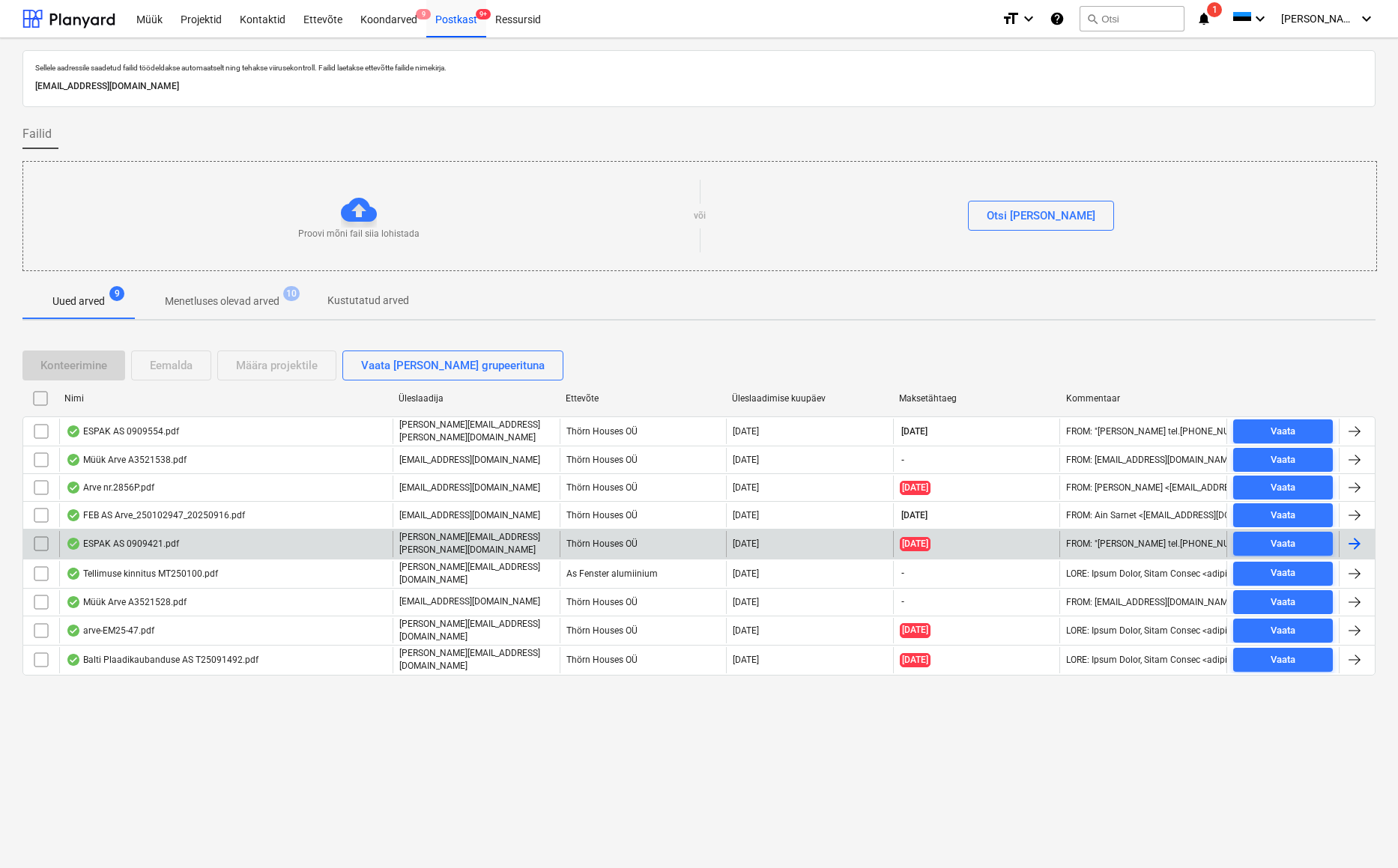
click at [138, 543] on div "ESPAK AS 0909421.pdf" at bounding box center [122, 544] width 113 height 12
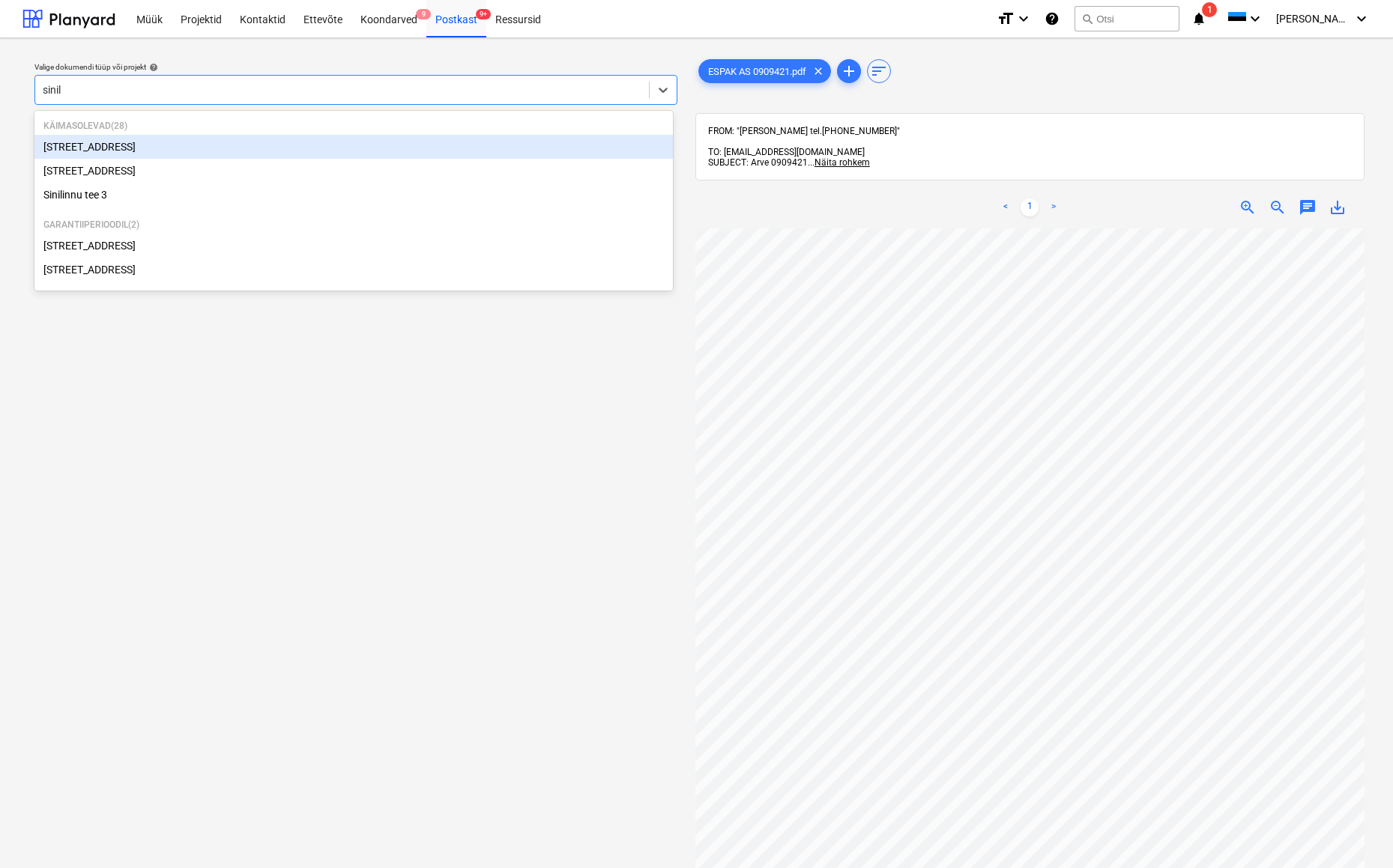
type input "sinili"
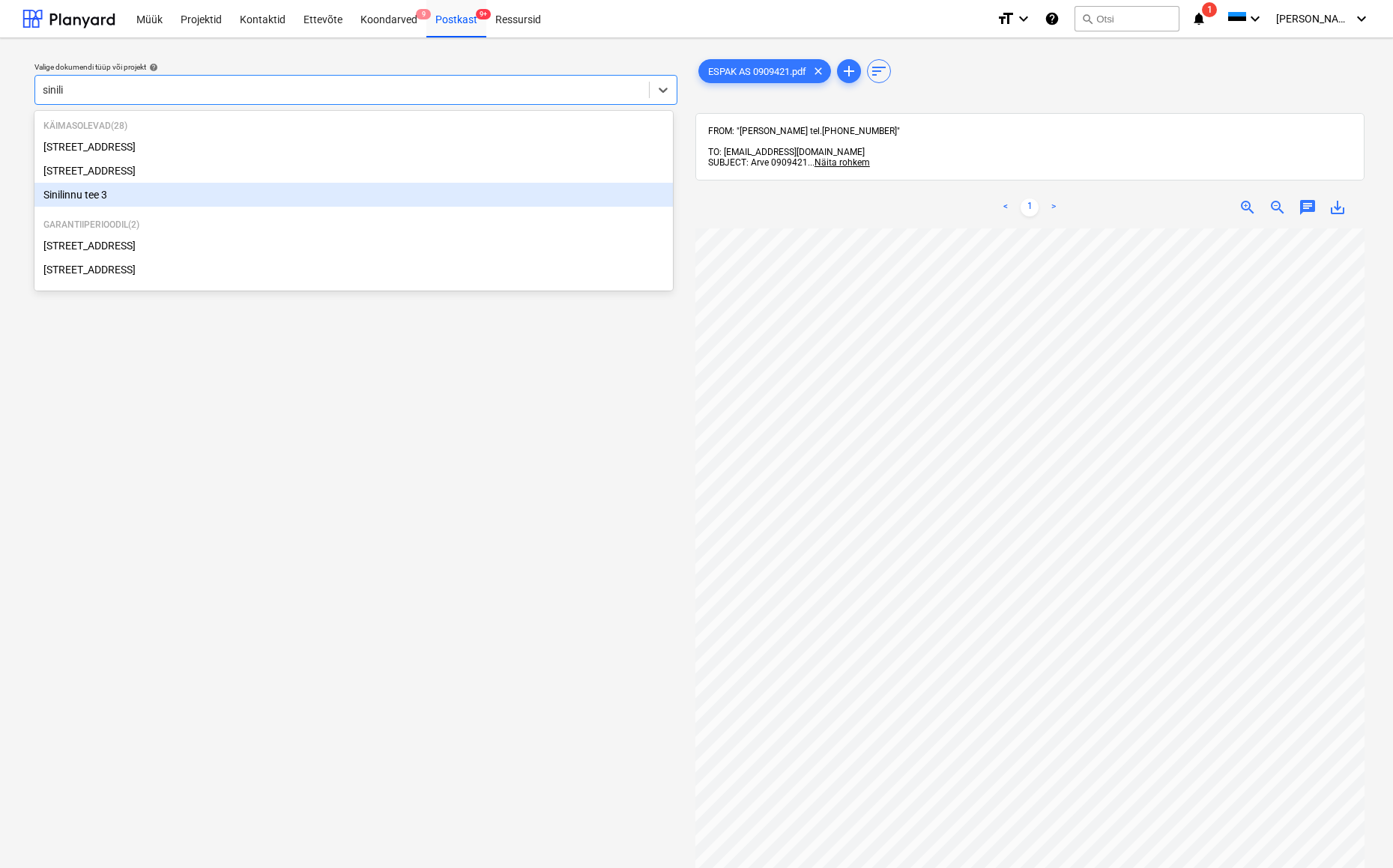
click at [55, 193] on div "Sinilinnu tee 3" at bounding box center [353, 195] width 638 height 24
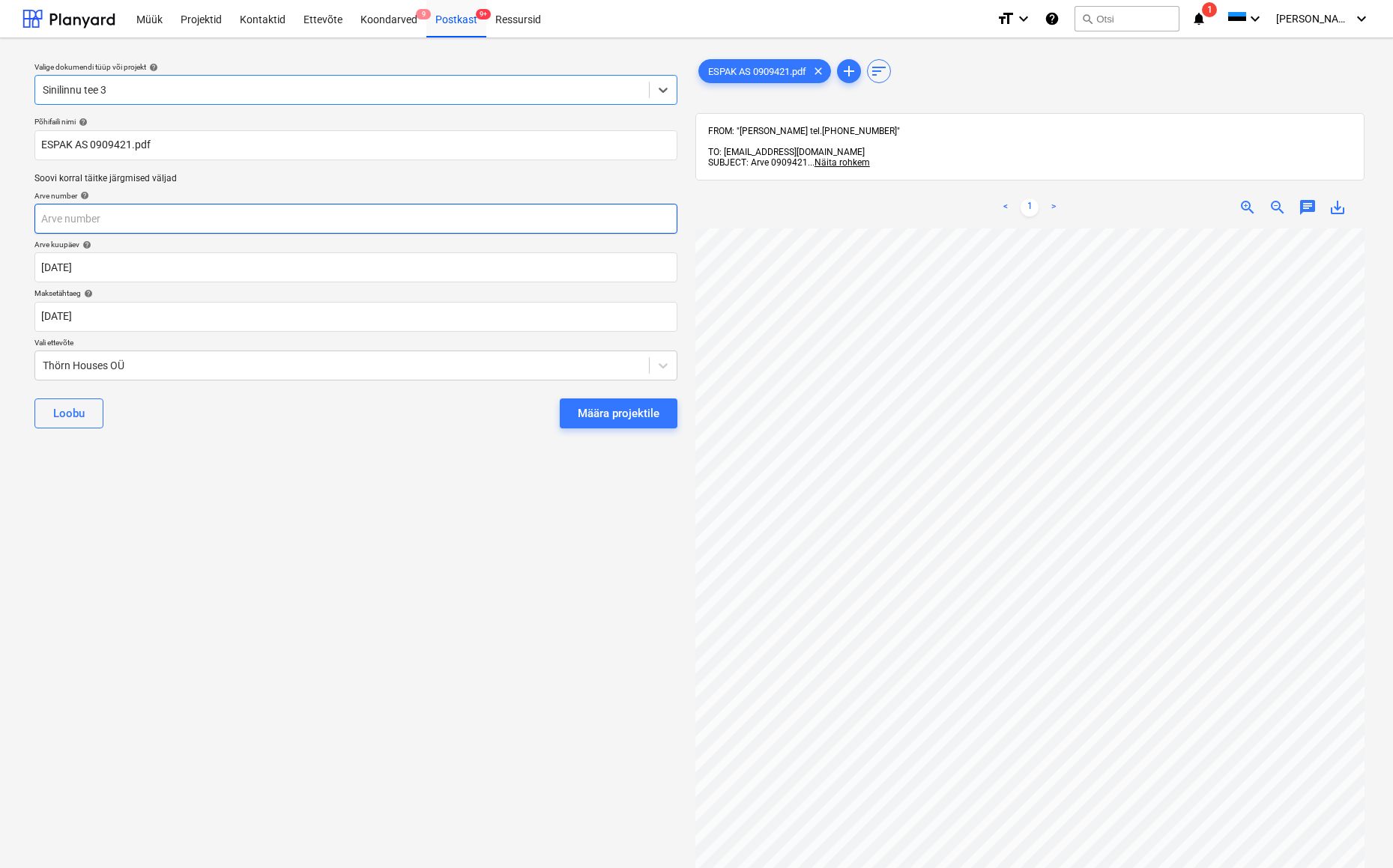
click at [64, 217] on input "text" at bounding box center [356, 219] width 643 height 30
type input "0909421"
click at [71, 316] on body "Müük Projektid Kontaktid Ettevõte Koondarved 9 Postkast 9+ Ressursid format_siz…" at bounding box center [696, 434] width 1393 height 868
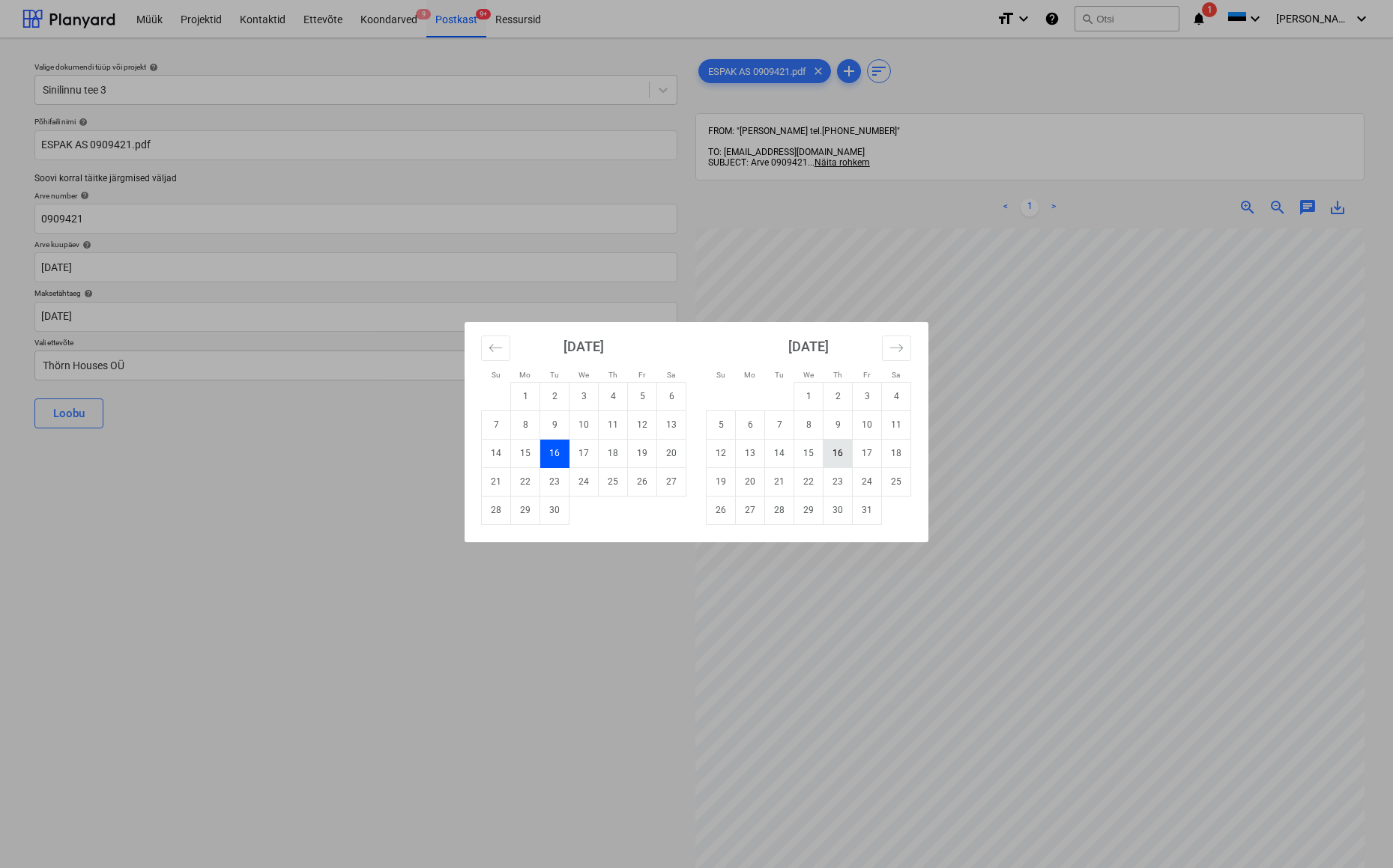
click at [836, 456] on td "16" at bounding box center [837, 453] width 29 height 28
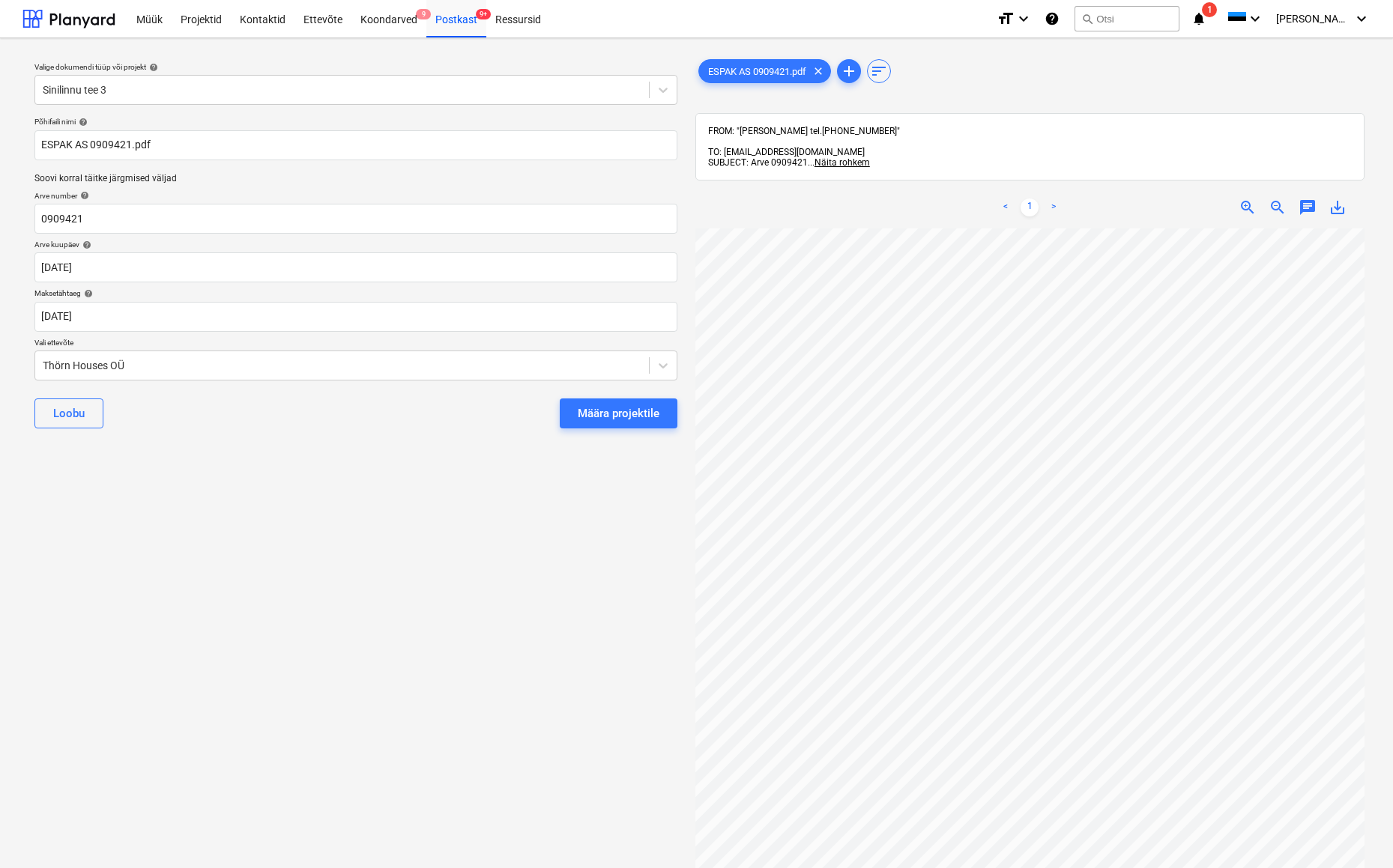
type input "[DATE]"
click at [43, 361] on div "Thörn Houses OÜ" at bounding box center [342, 365] width 599 height 12
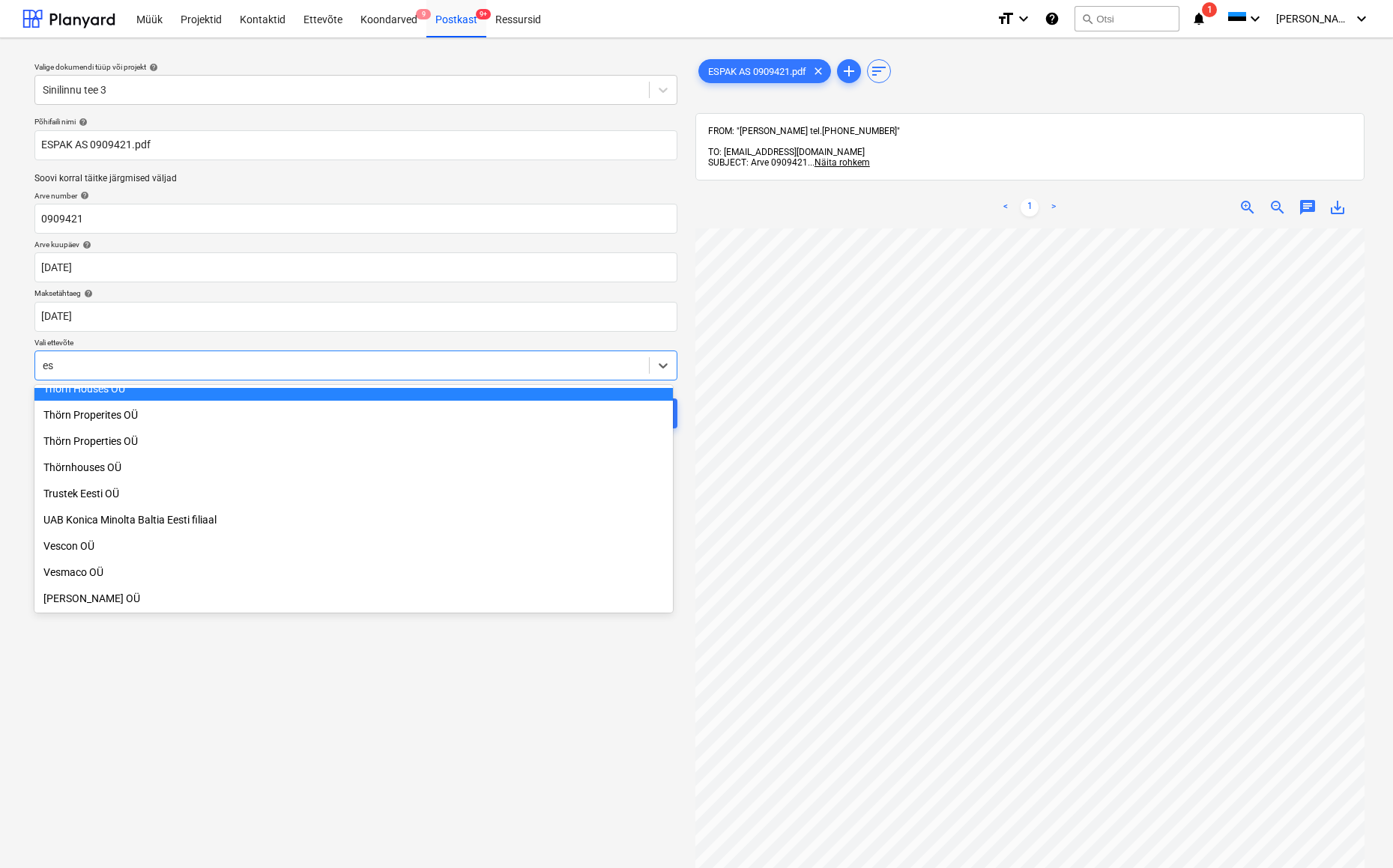
scroll to position [1087, 0]
type input "esp"
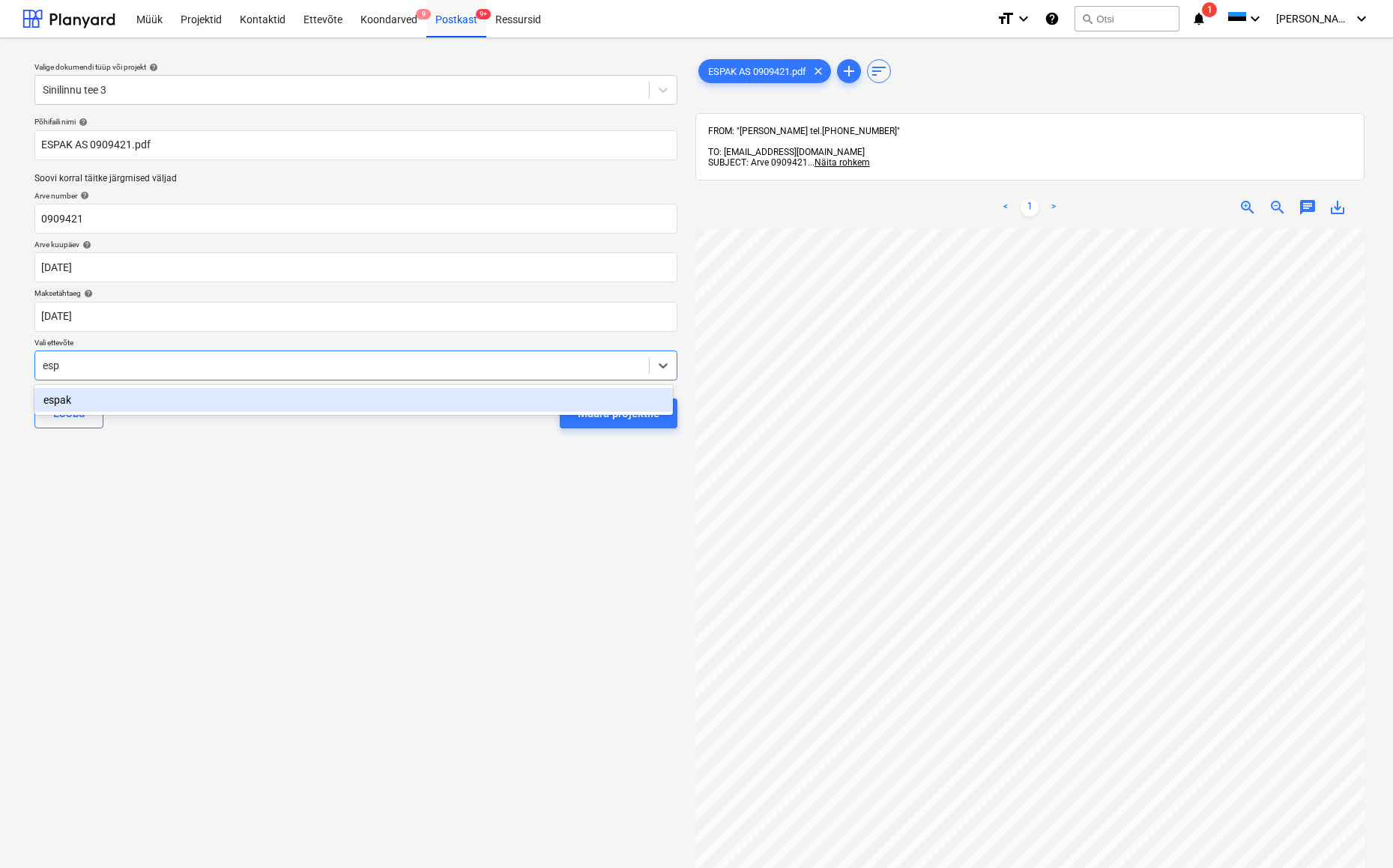
click at [52, 399] on div "espak" at bounding box center [353, 400] width 638 height 24
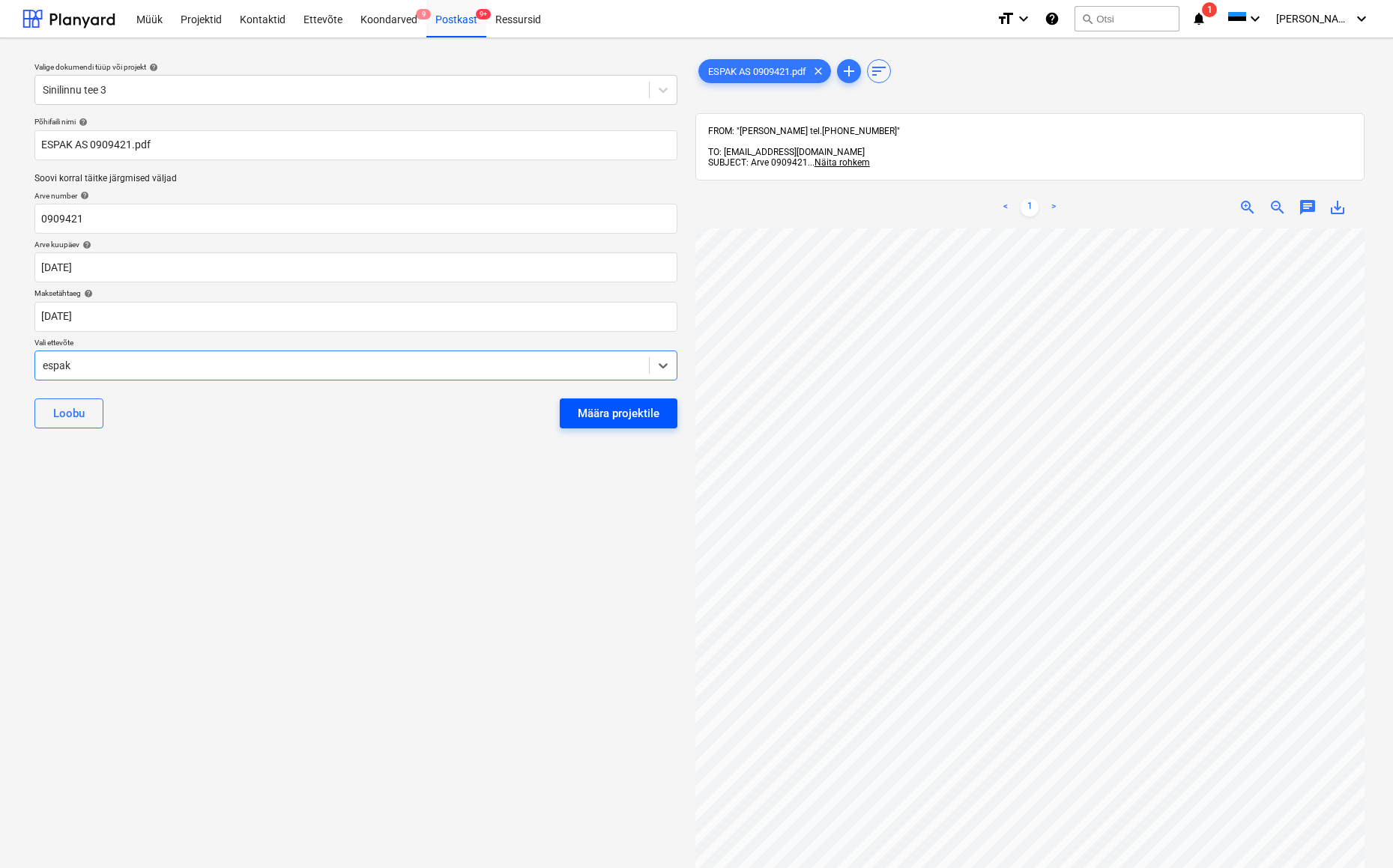
click at [590, 414] on div "Määra projektile" at bounding box center [618, 413] width 81 height 20
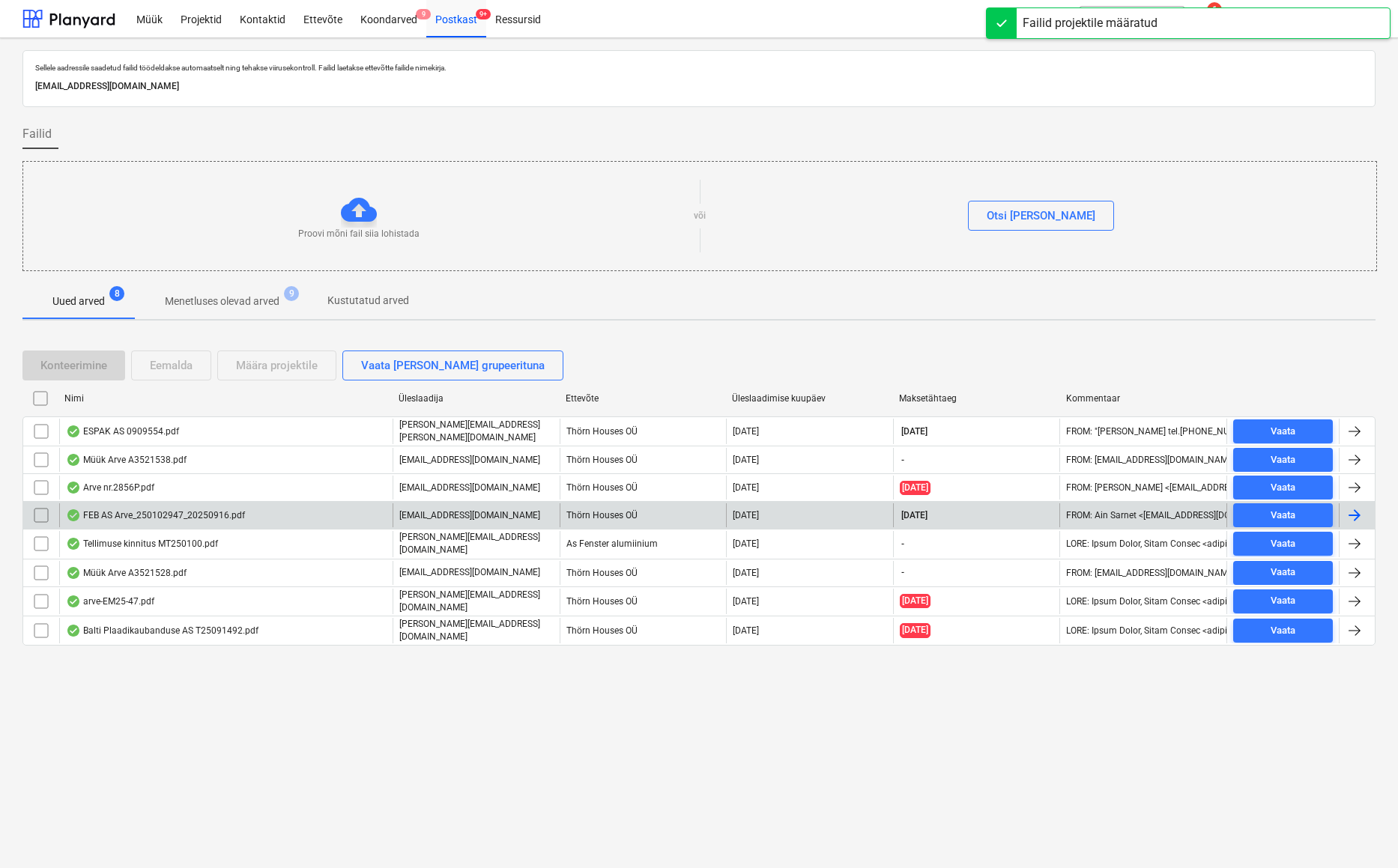
click at [124, 516] on div "FEB AS Arve_250102947_20250916.pdf" at bounding box center [156, 515] width 179 height 12
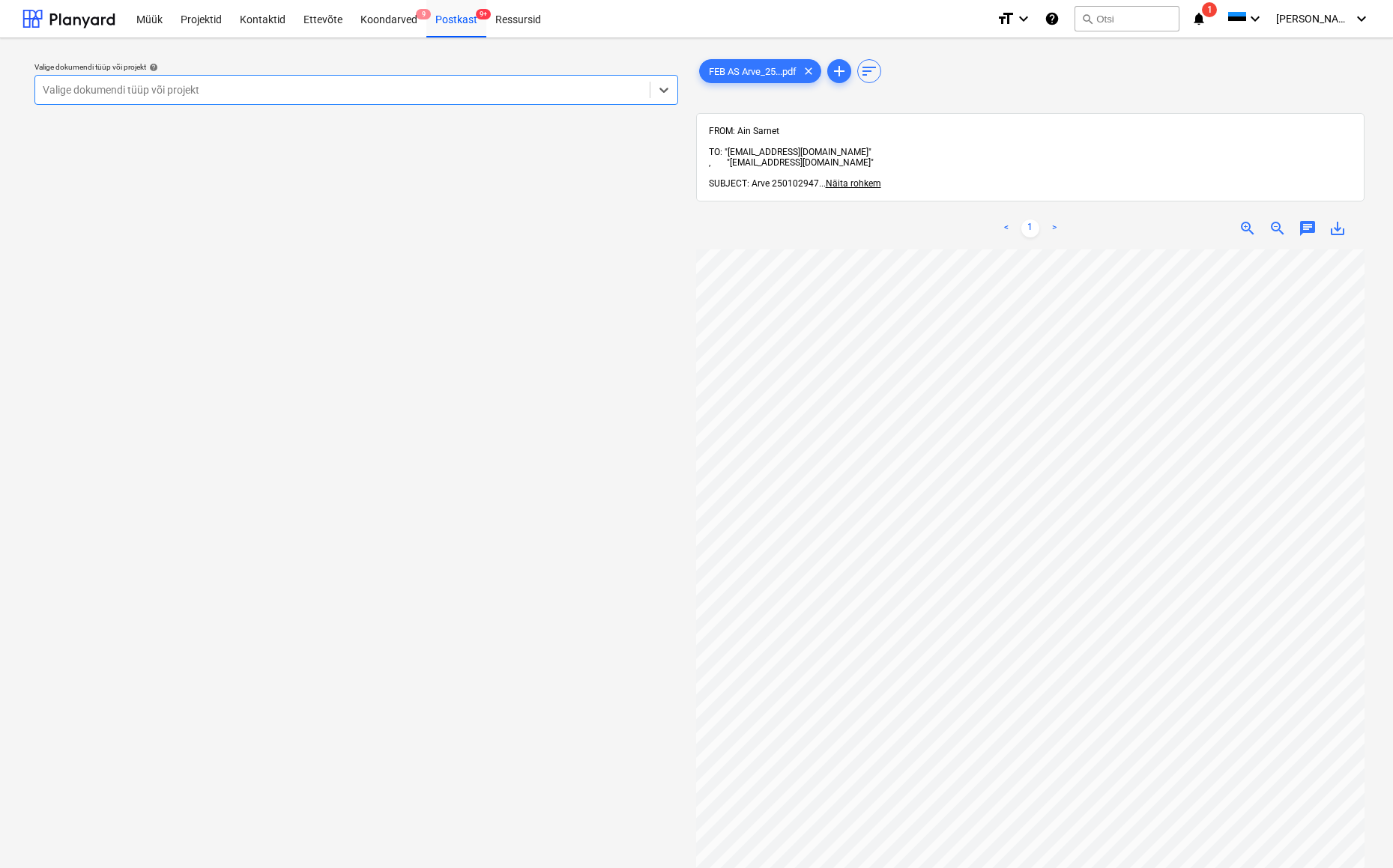
click at [134, 89] on div "Valige dokumendi tüüp või projekt" at bounding box center [342, 90] width 599 height 12
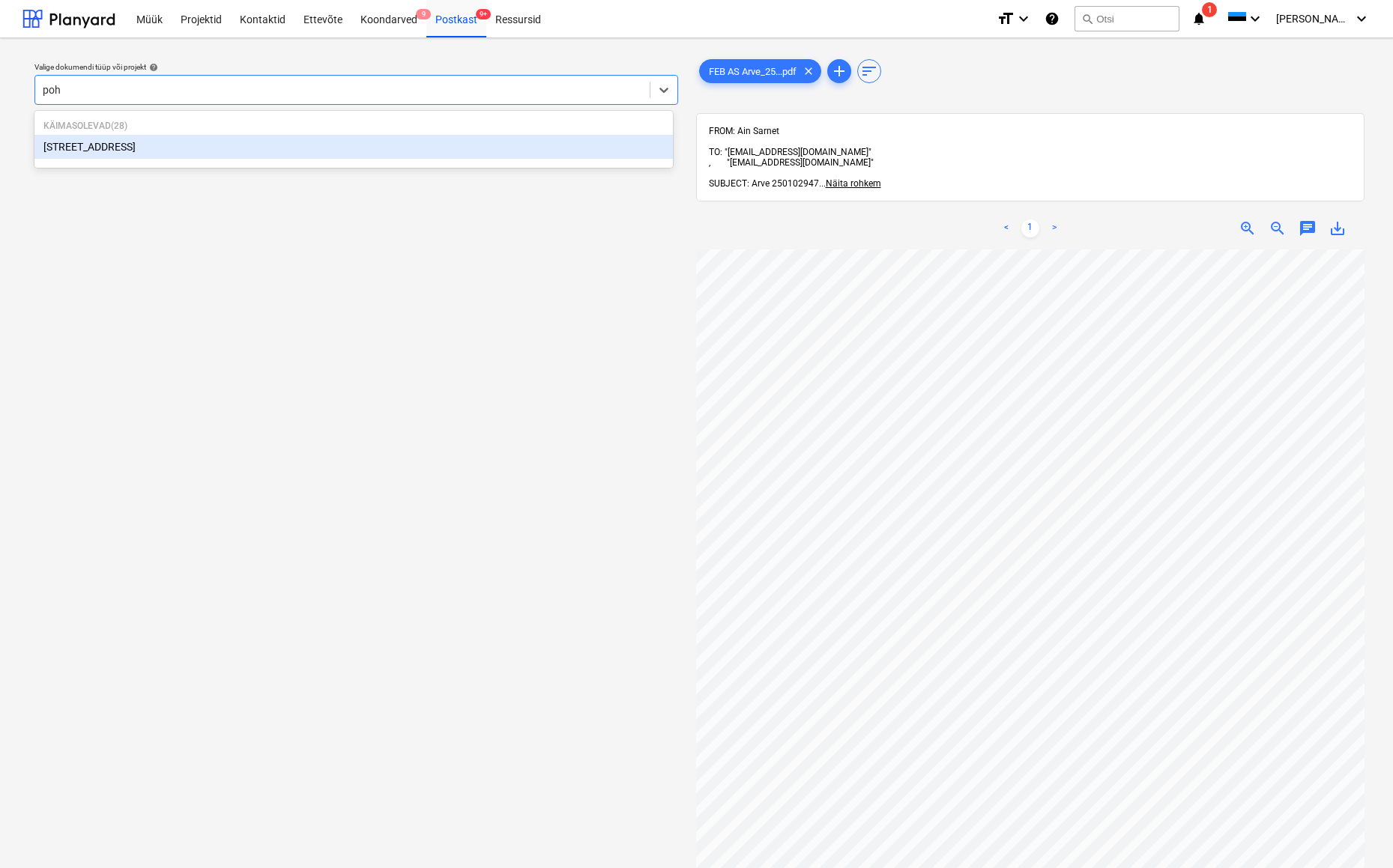
type input "[PERSON_NAME]"
click at [85, 139] on div "[STREET_ADDRESS]" at bounding box center [353, 147] width 638 height 24
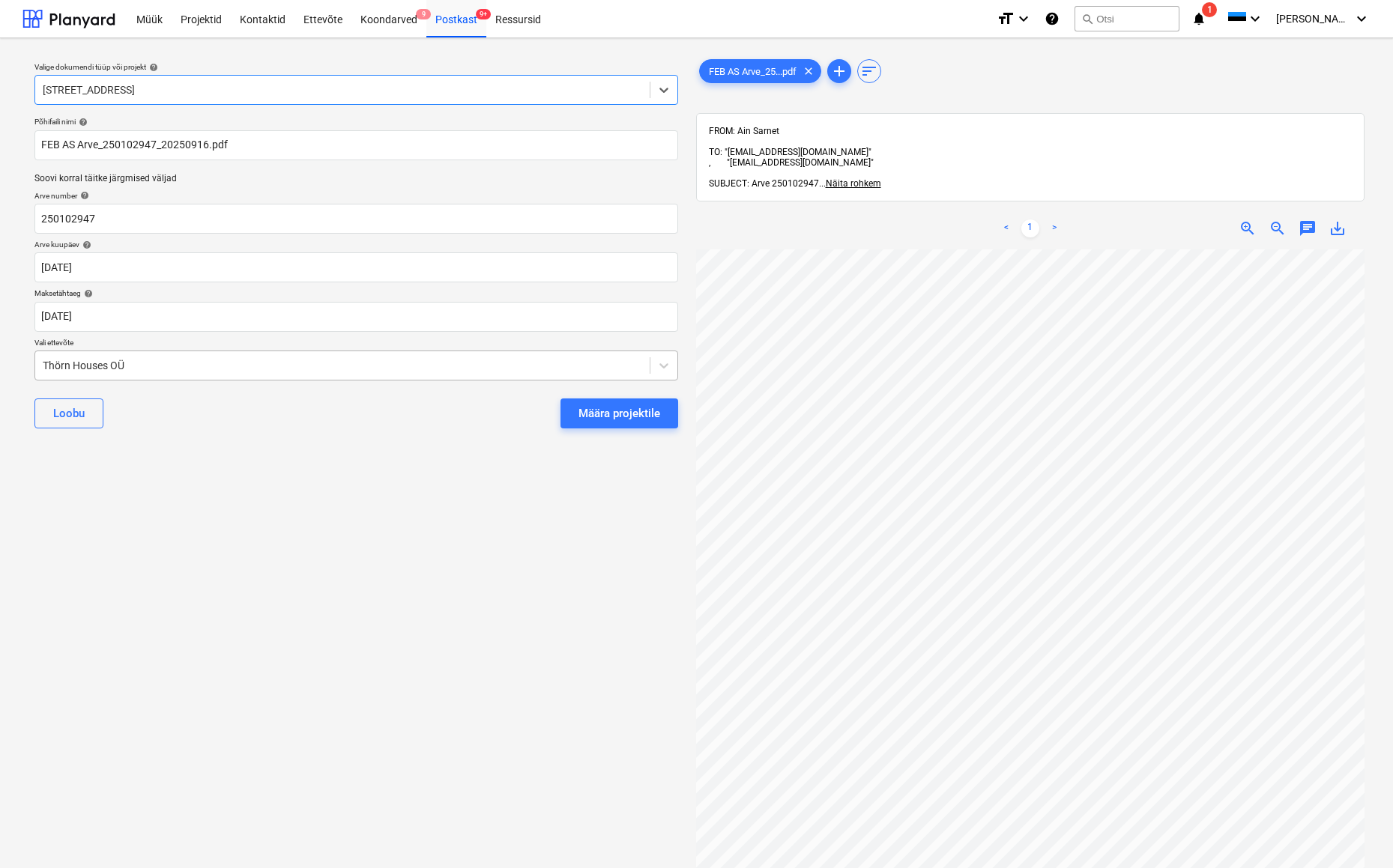
click at [36, 367] on div "Thörn Houses OÜ" at bounding box center [343, 365] width 615 height 21
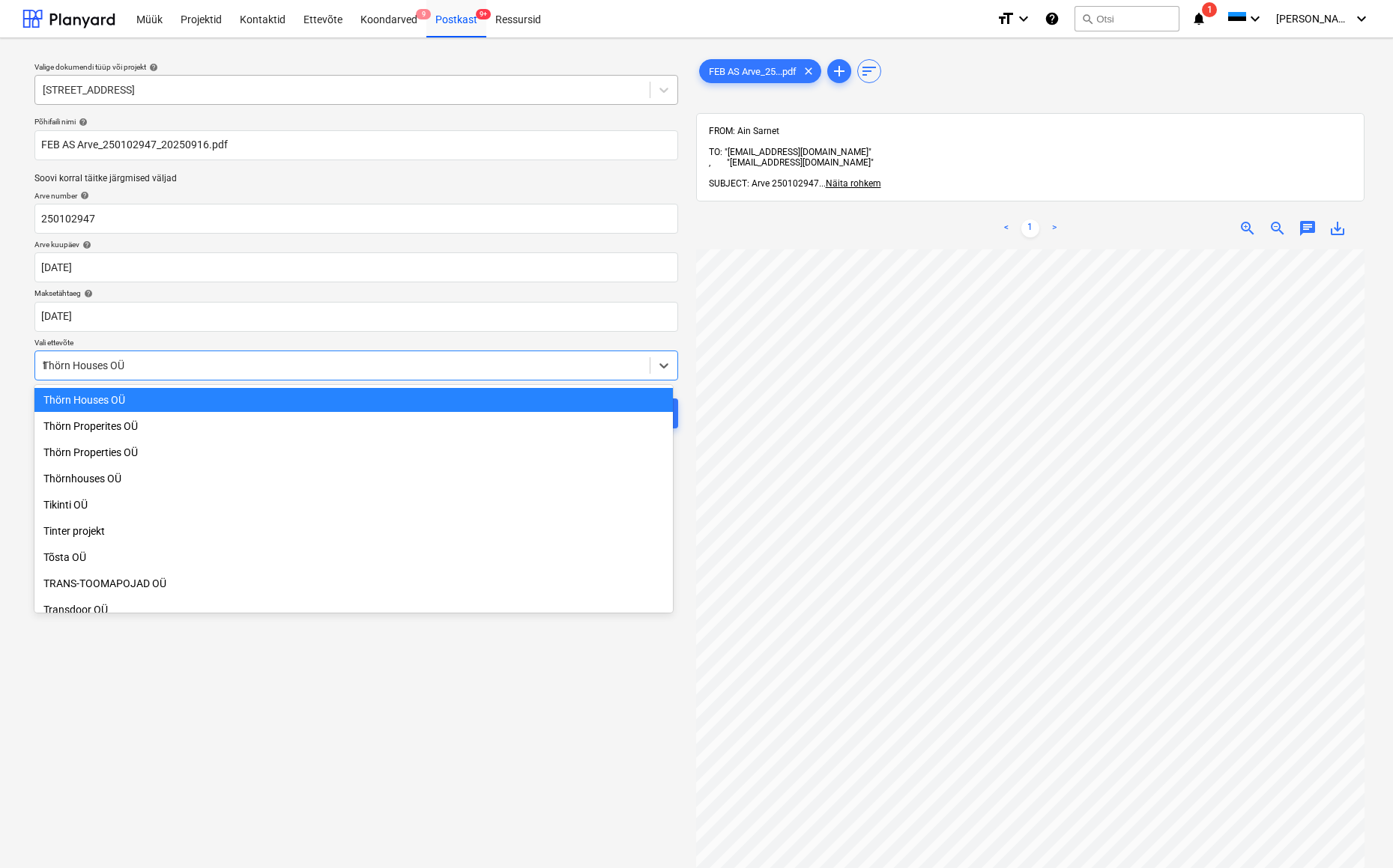
scroll to position [693, 0]
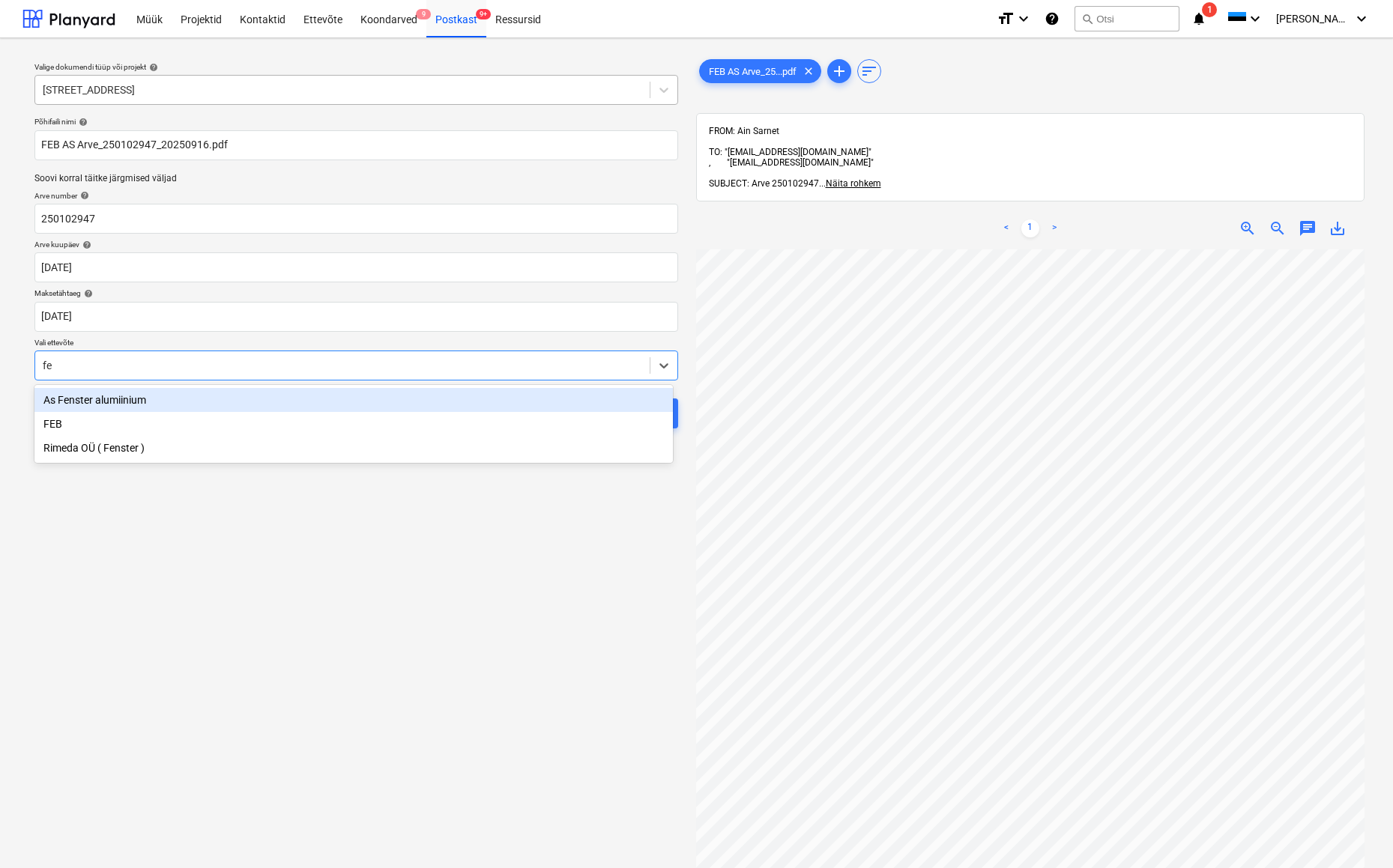
type input "feb"
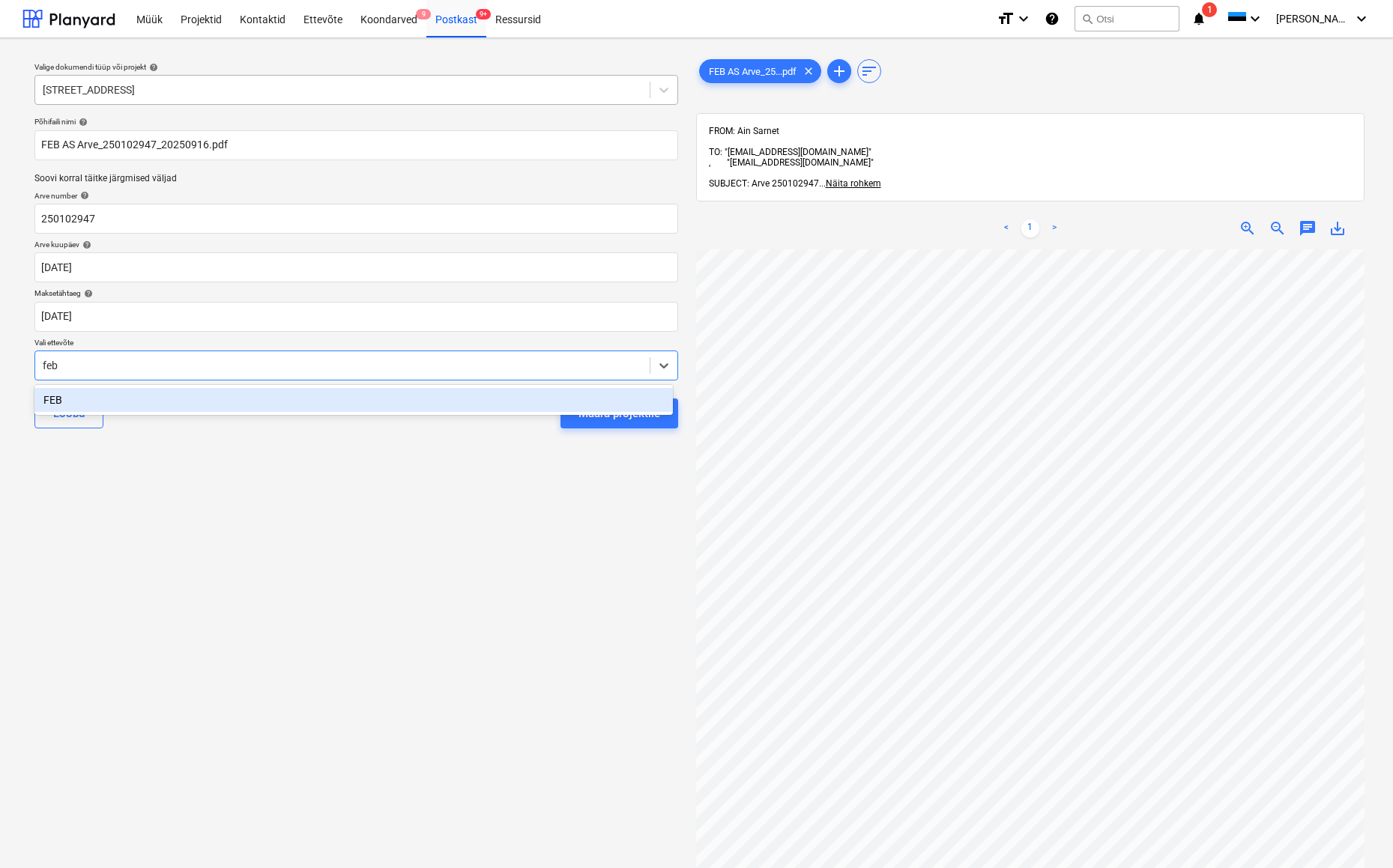
click at [63, 394] on div "FEB" at bounding box center [353, 400] width 638 height 24
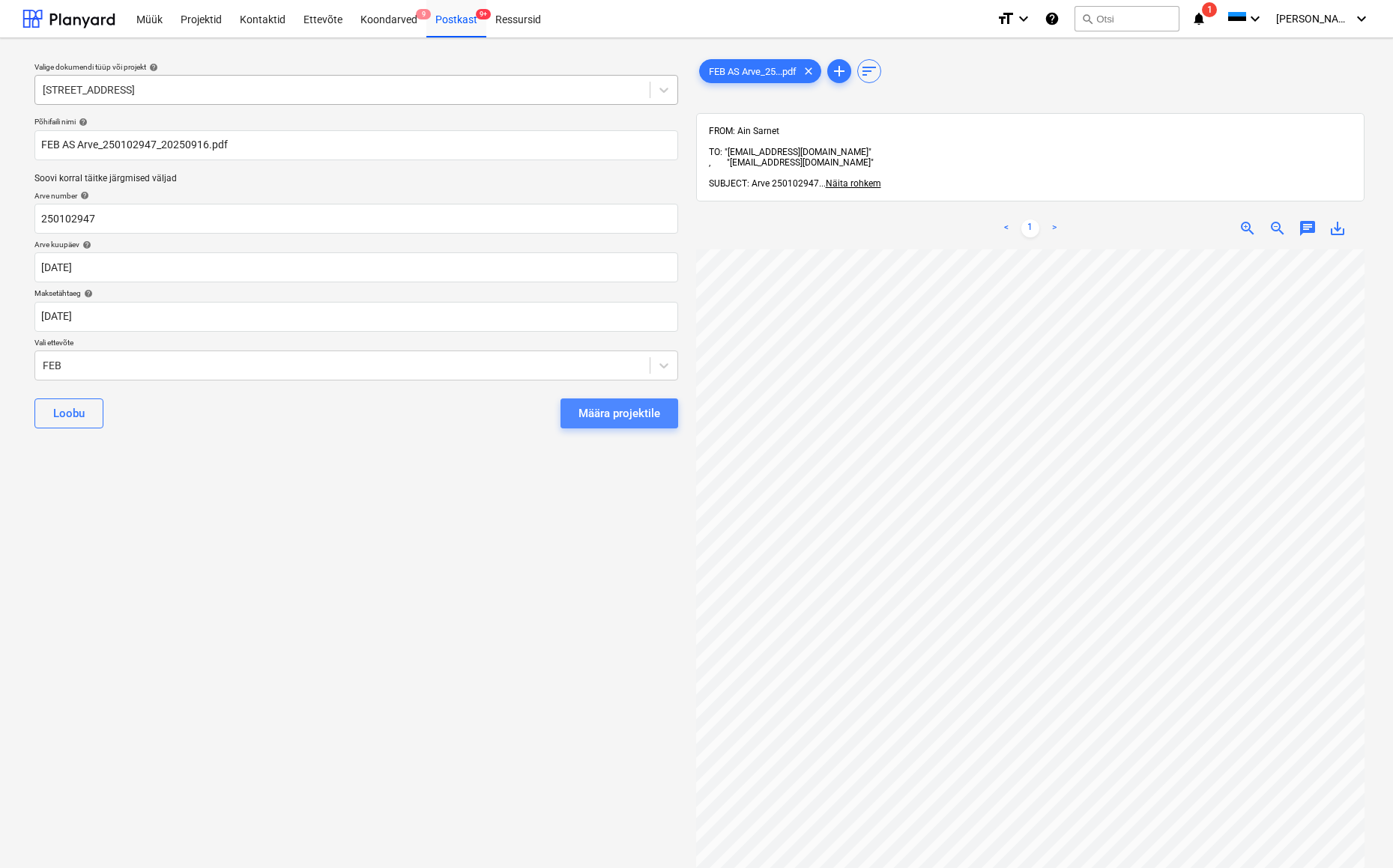
click at [618, 420] on div "Määra projektile" at bounding box center [618, 413] width 81 height 20
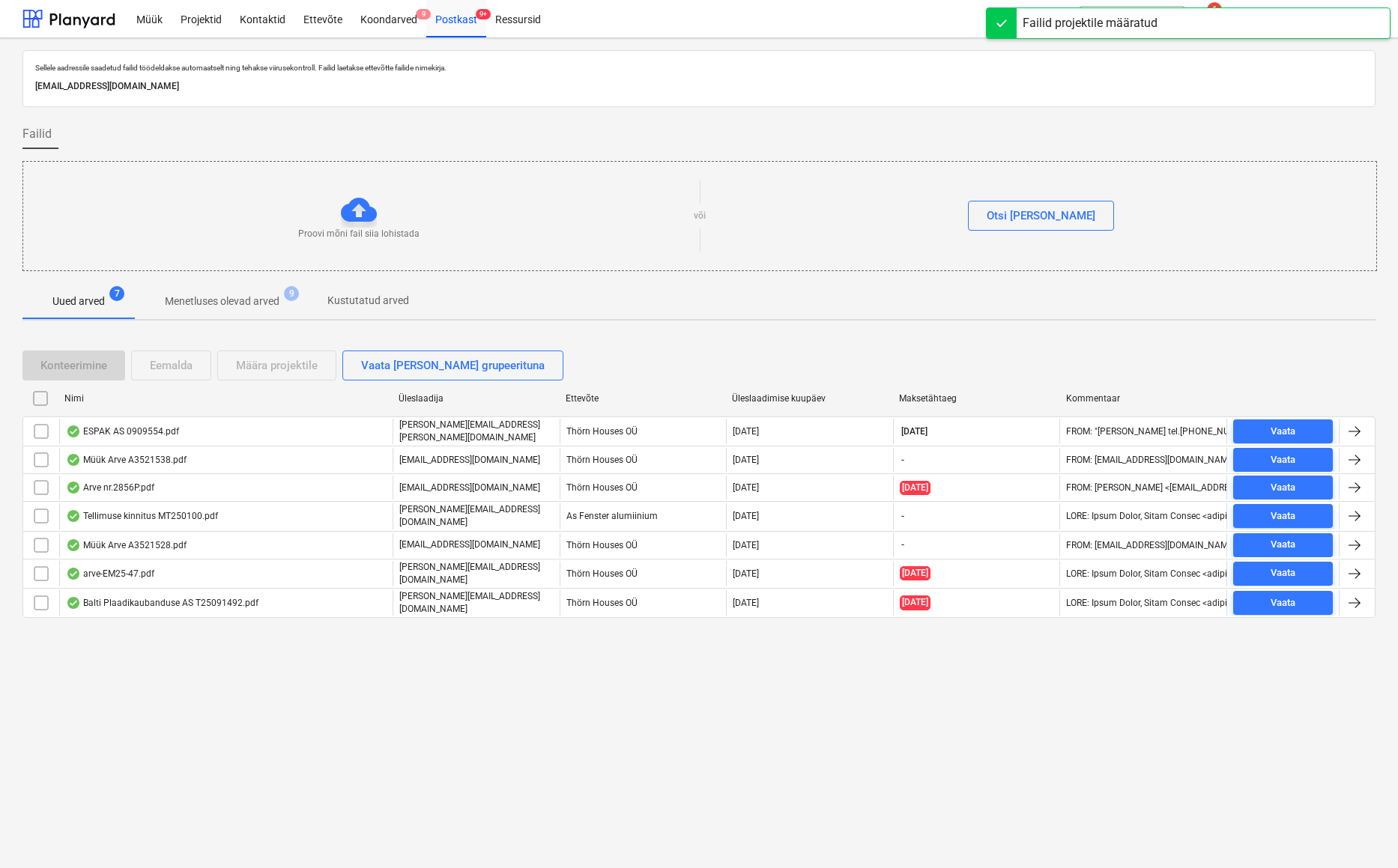
click at [206, 296] on p "Menetluses olevad arved" at bounding box center [221, 301] width 115 height 16
